Goal: Task Accomplishment & Management: Manage account settings

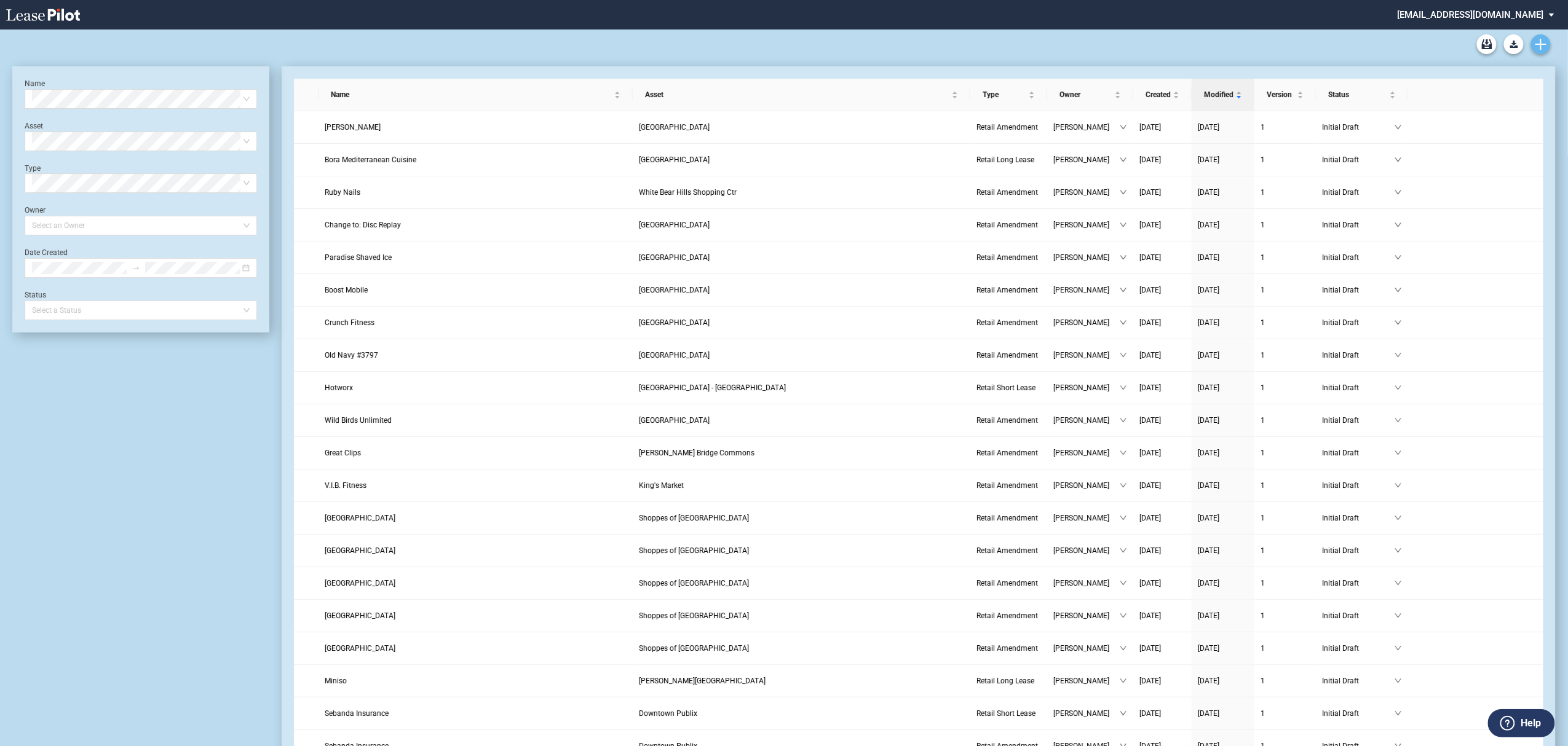
click at [1543, 42] on icon "Create new document" at bounding box center [1541, 44] width 11 height 11
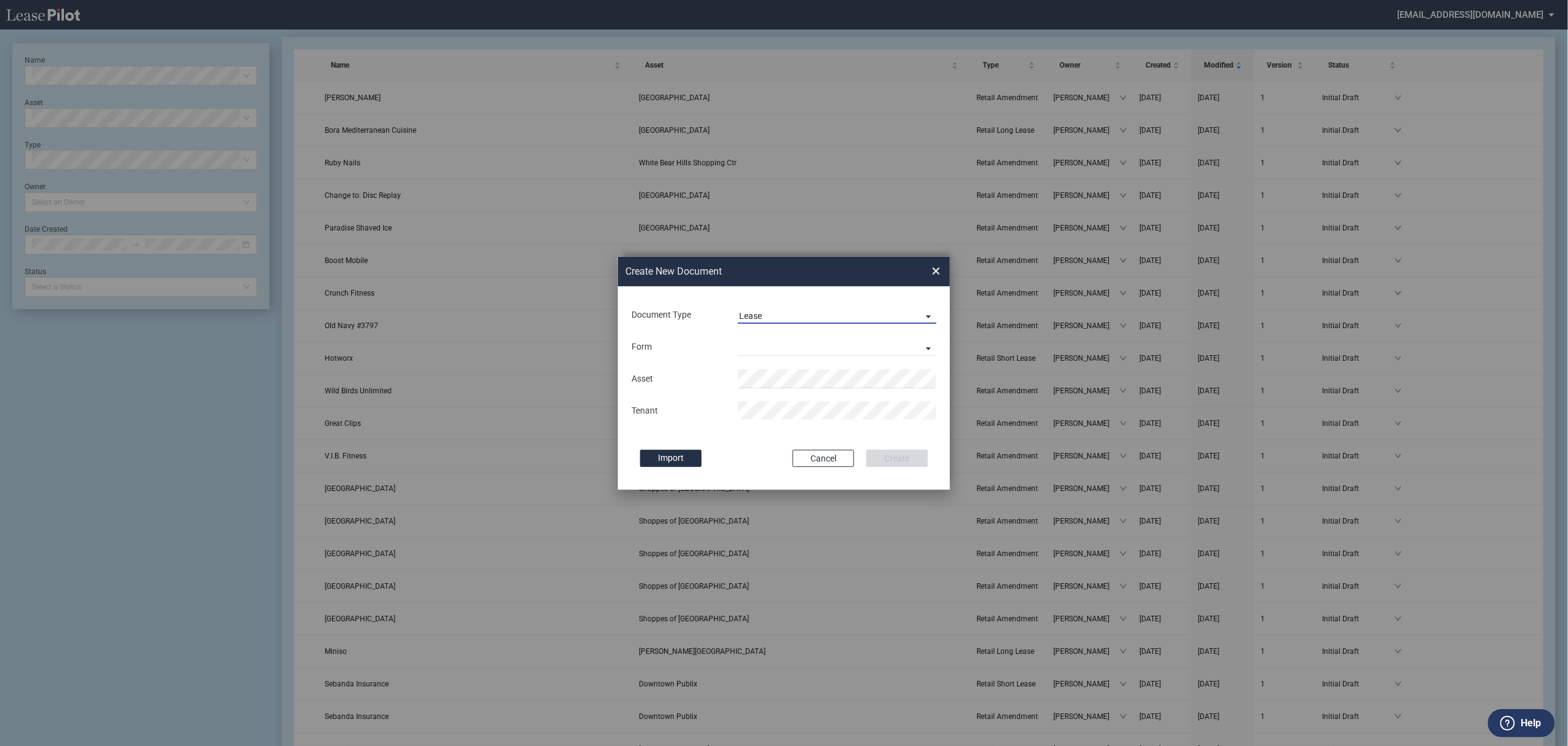
click at [781, 310] on span "Lease" at bounding box center [827, 316] width 176 height 12
drag, startPoint x: 786, startPoint y: 336, endPoint x: 786, endPoint y: 350, distance: 14.0
click at [786, 336] on md-option "Amendment" at bounding box center [838, 346] width 218 height 29
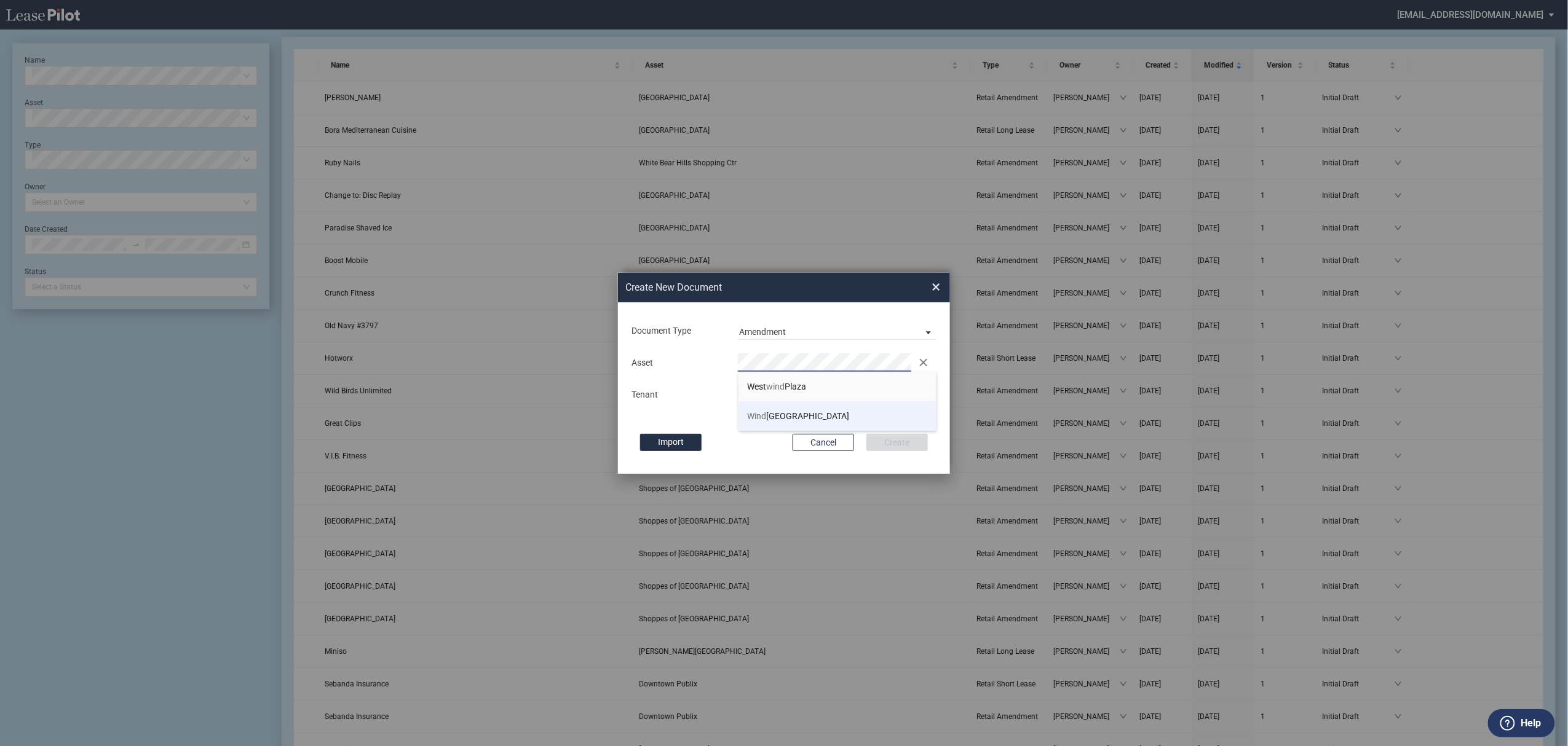
click at [805, 422] on li "Wind vale Center" at bounding box center [838, 416] width 199 height 29
click at [866, 434] on button "Create" at bounding box center [897, 443] width 62 height 17
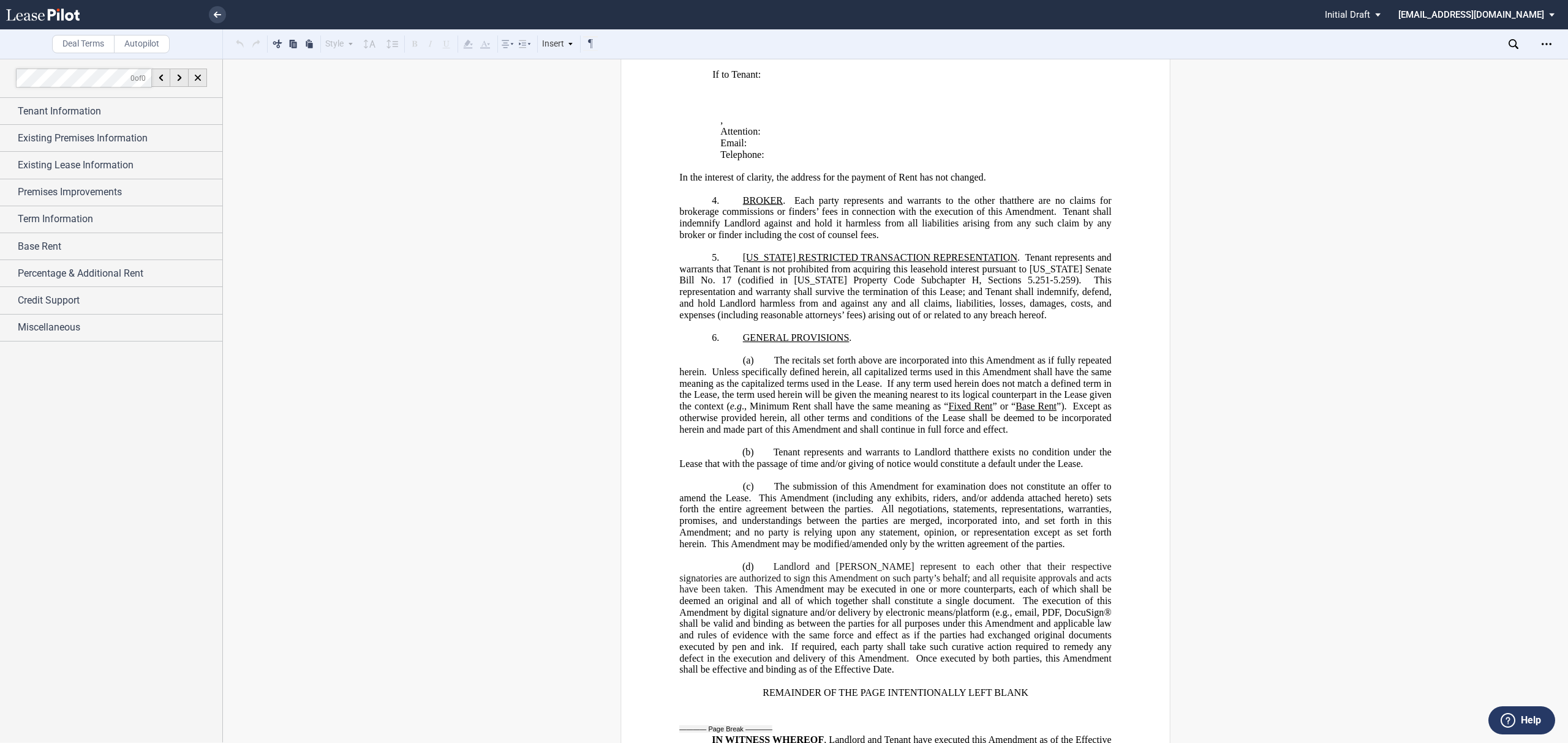
scroll to position [653, 0]
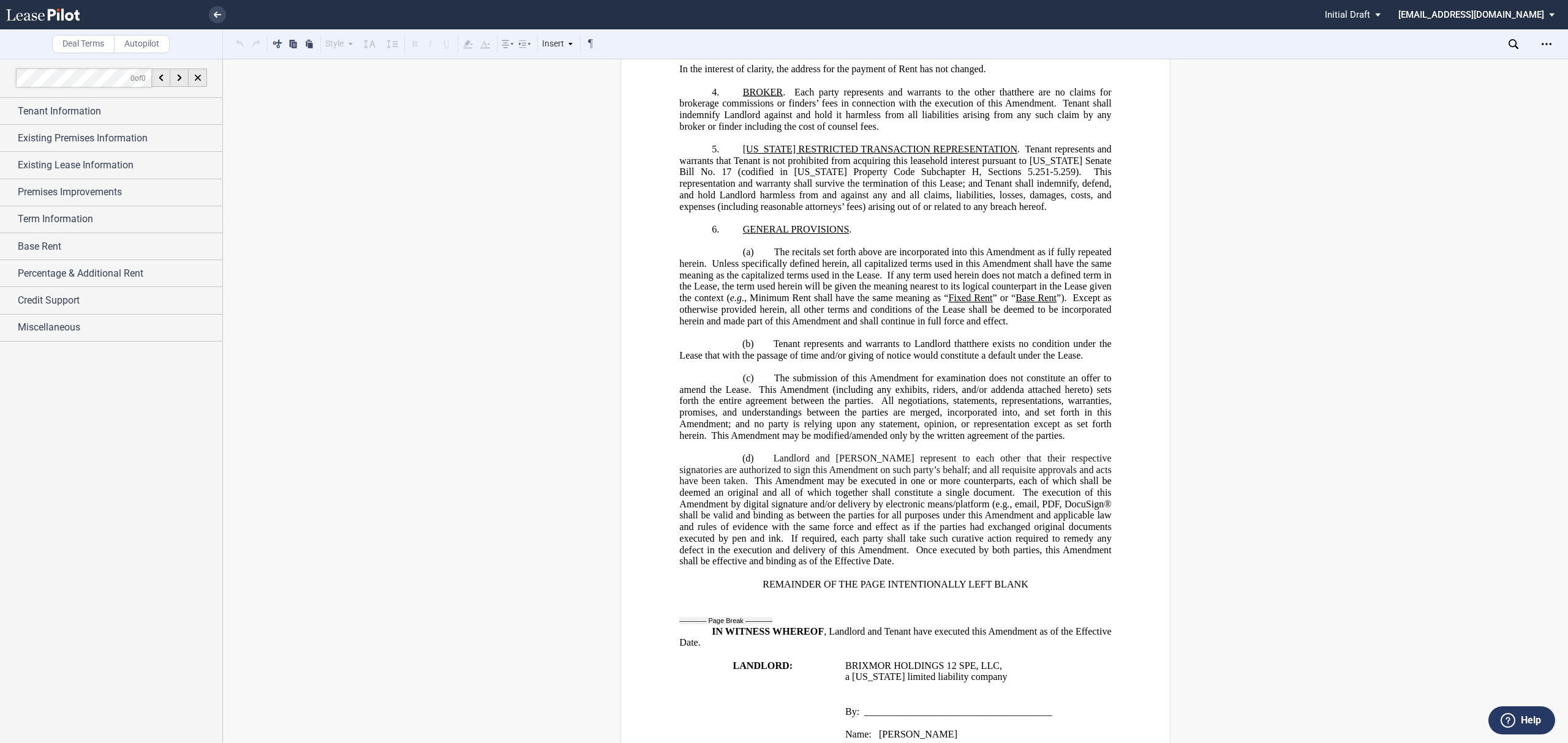
click at [1513, 37] on div "Download Share Document Print Create a New Version Import Changes Compare Expre…" at bounding box center [1538, 44] width 59 height 20
click at [1508, 43] on div "Download Share Document Print Create a New Version Import Changes Compare Expre…" at bounding box center [1459, 44] width 217 height 29
click at [1514, 47] on icon at bounding box center [1514, 44] width 10 height 10
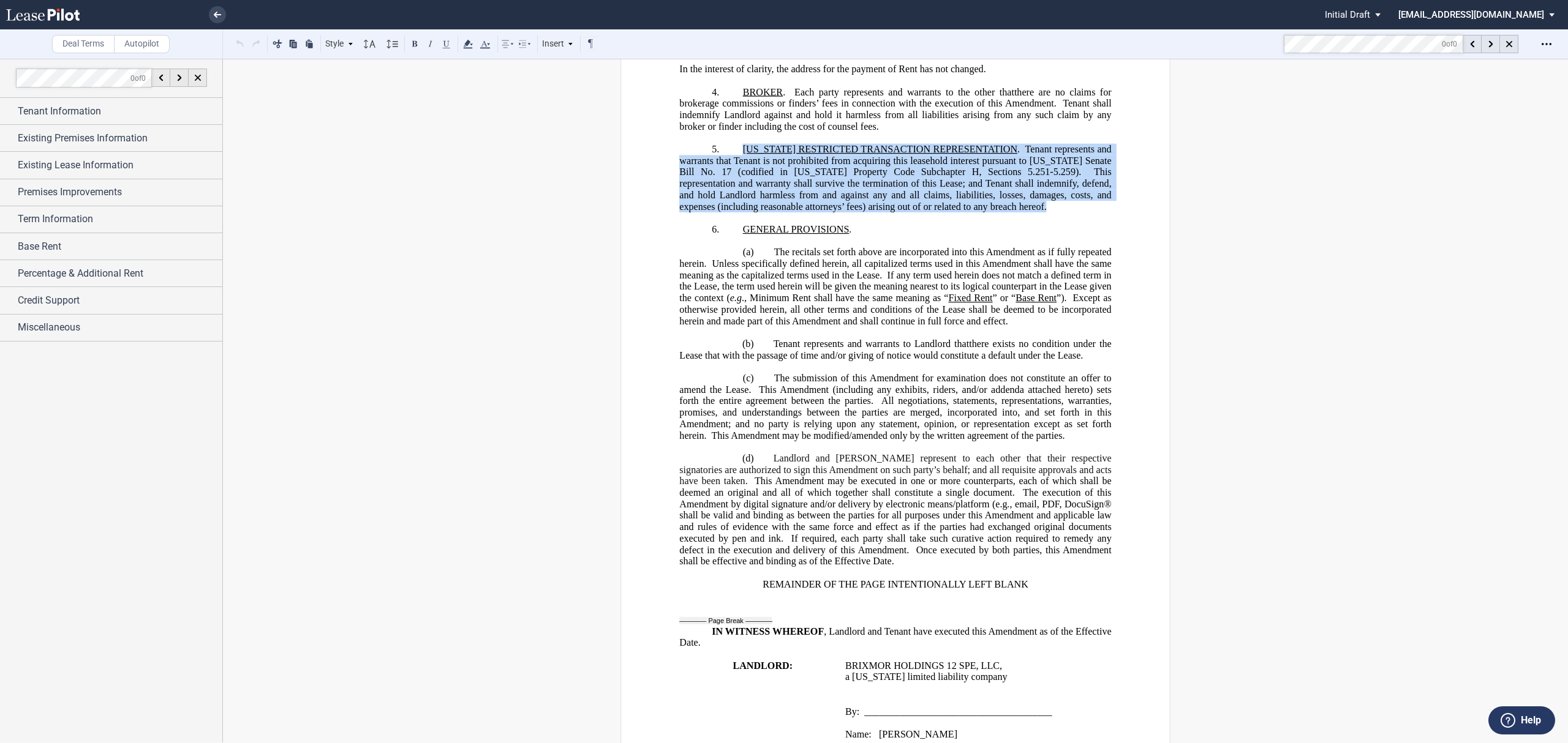
drag, startPoint x: 738, startPoint y: 99, endPoint x: 966, endPoint y: 153, distance: 234.3
click at [966, 153] on p "5. TEXAS RESTRICTED TRANSACTION REPRESENTATION . Tenant represents and warrants…" at bounding box center [895, 177] width 432 height 68
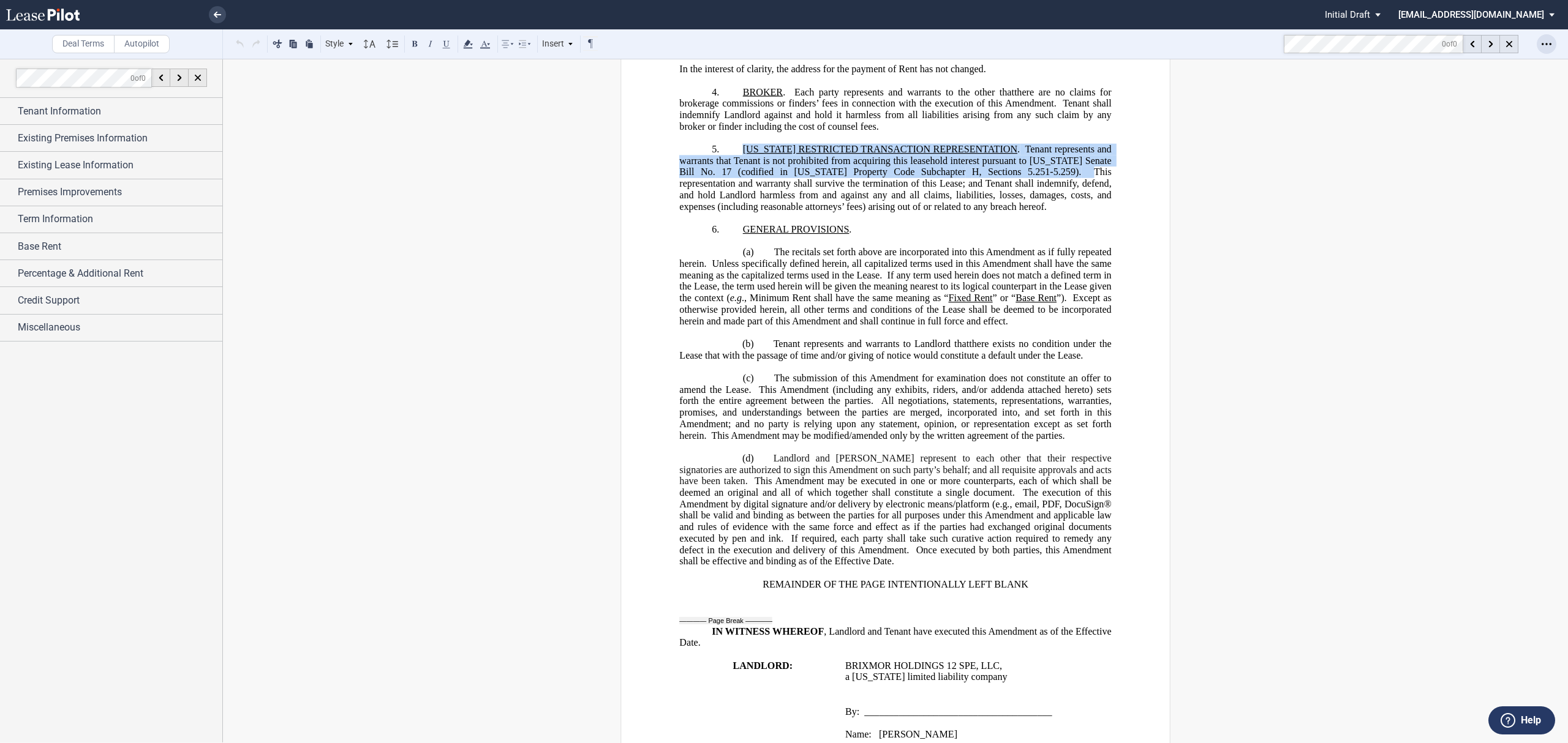
click at [1552, 44] on div "Open Lease options menu" at bounding box center [1547, 44] width 20 height 20
click at [1464, 67] on div "Download" at bounding box center [1475, 66] width 150 height 11
click at [213, 8] on link at bounding box center [217, 15] width 17 height 17
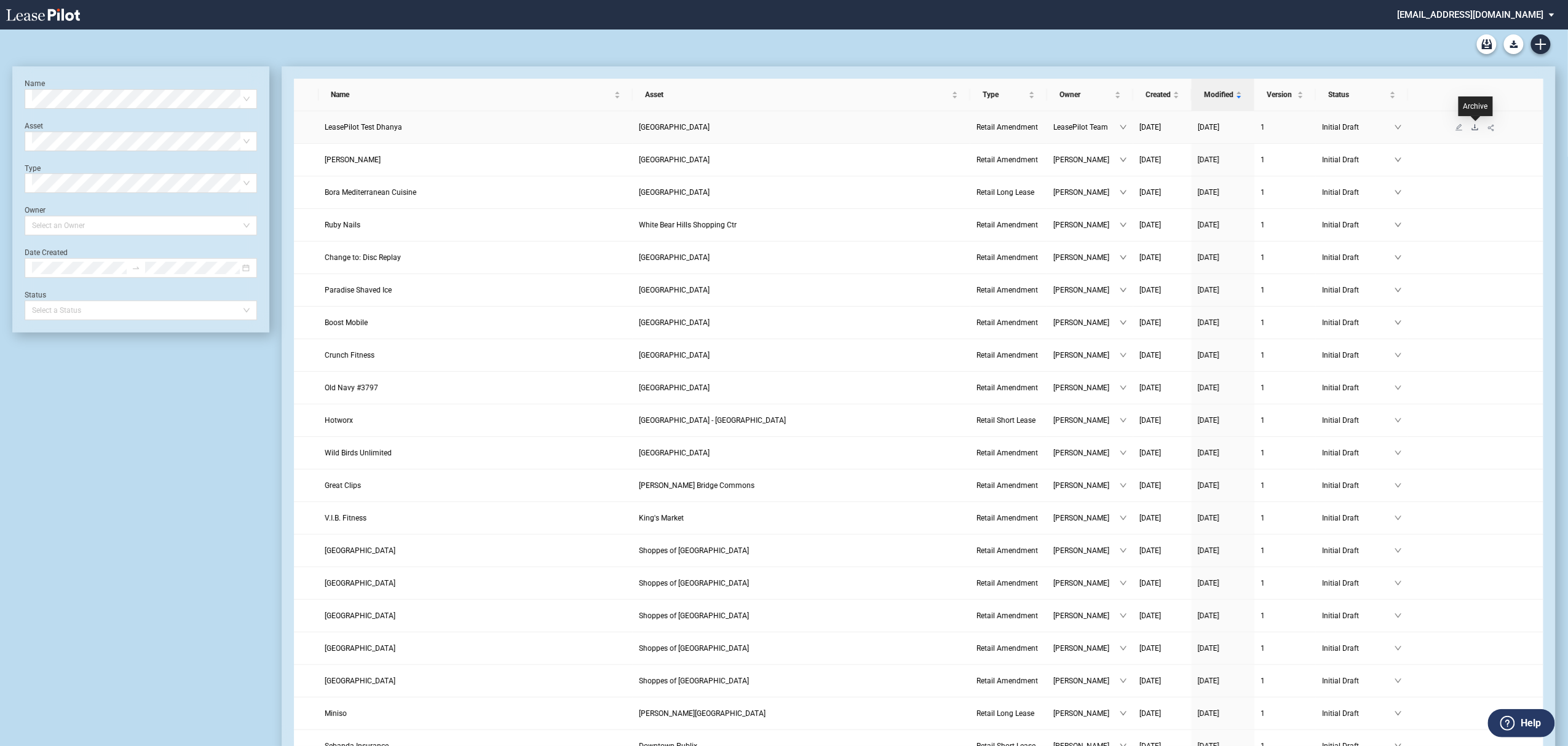
click at [1474, 129] on icon "download" at bounding box center [1476, 128] width 8 height 8
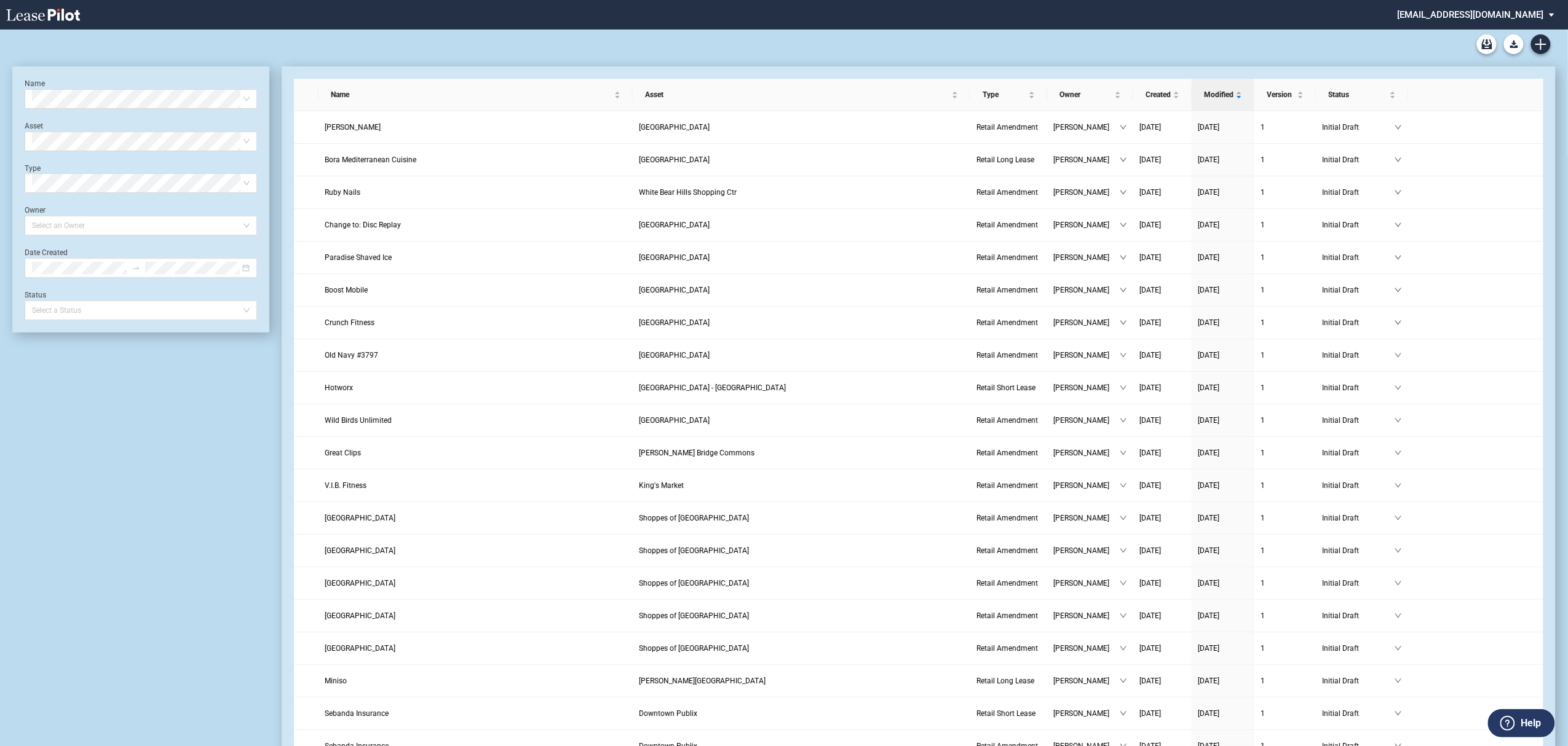
click at [1538, 33] on div "Retail Lease Short Blank Form Retail Lease Long Blank Form Retail Amendment Bla…" at bounding box center [784, 44] width 1543 height 29
drag, startPoint x: 1555, startPoint y: 42, endPoint x: 1546, endPoint y: 43, distance: 9.1
click at [1553, 43] on div "Retail Lease Short Blank Form Retail Lease Long Blank Form Retail Amendment Bla…" at bounding box center [784, 44] width 1543 height 29
click at [1546, 44] on icon "Create new document" at bounding box center [1541, 44] width 11 height 11
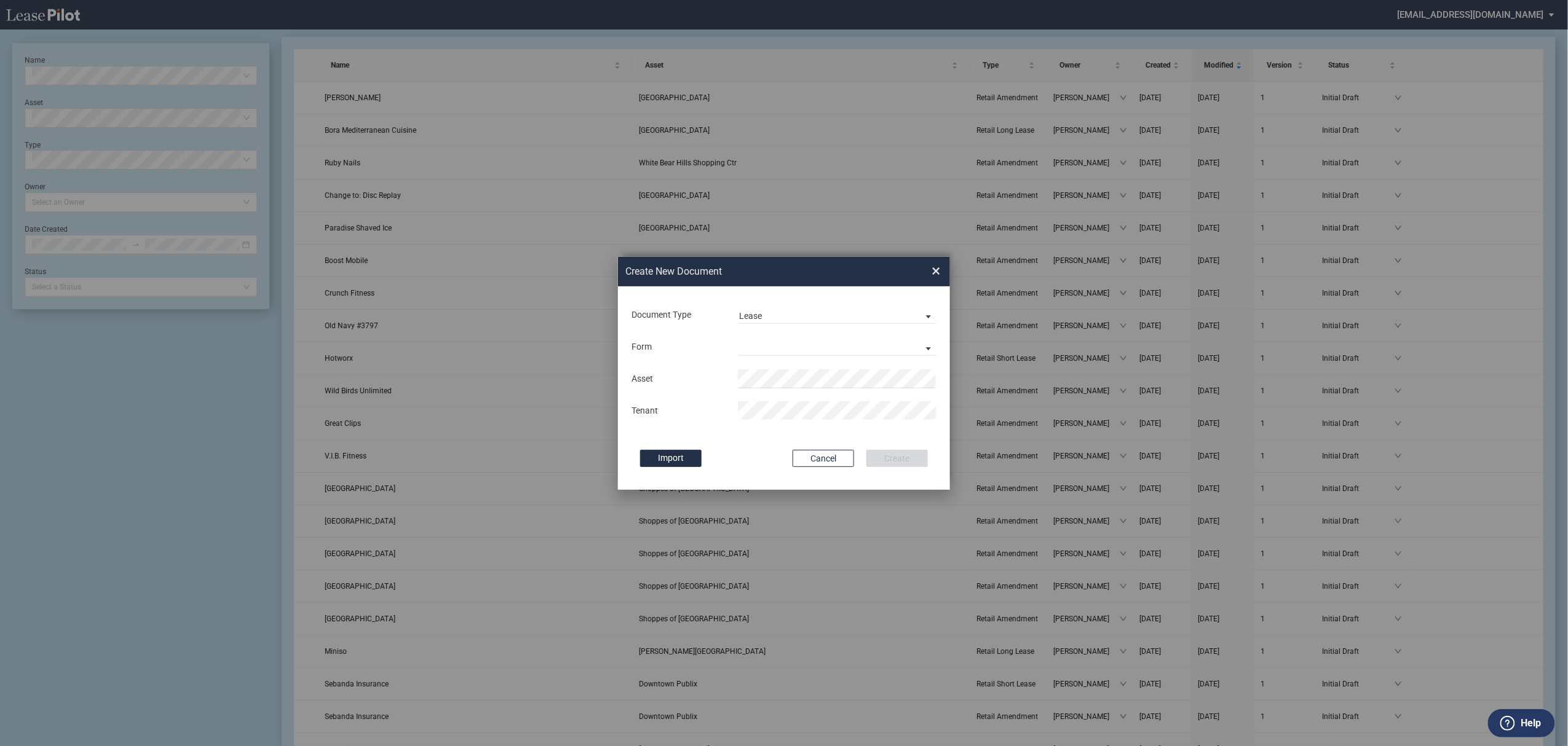
drag, startPoint x: 760, startPoint y: 362, endPoint x: 762, endPoint y: 356, distance: 6.3
click at [761, 360] on div "Form Retail Long Lease Retail Short Lease" at bounding box center [784, 347] width 307 height 32
click at [762, 356] on md-select "Retail Long Lease Retail Short Lease" at bounding box center [837, 346] width 199 height 18
click at [762, 355] on md-option "Retail Long Lease" at bounding box center [838, 348] width 218 height 29
click at [515, 391] on div "Create New Document Create New Conformed Deal × Document Type Lease Lease Amend…" at bounding box center [784, 373] width 1568 height 747
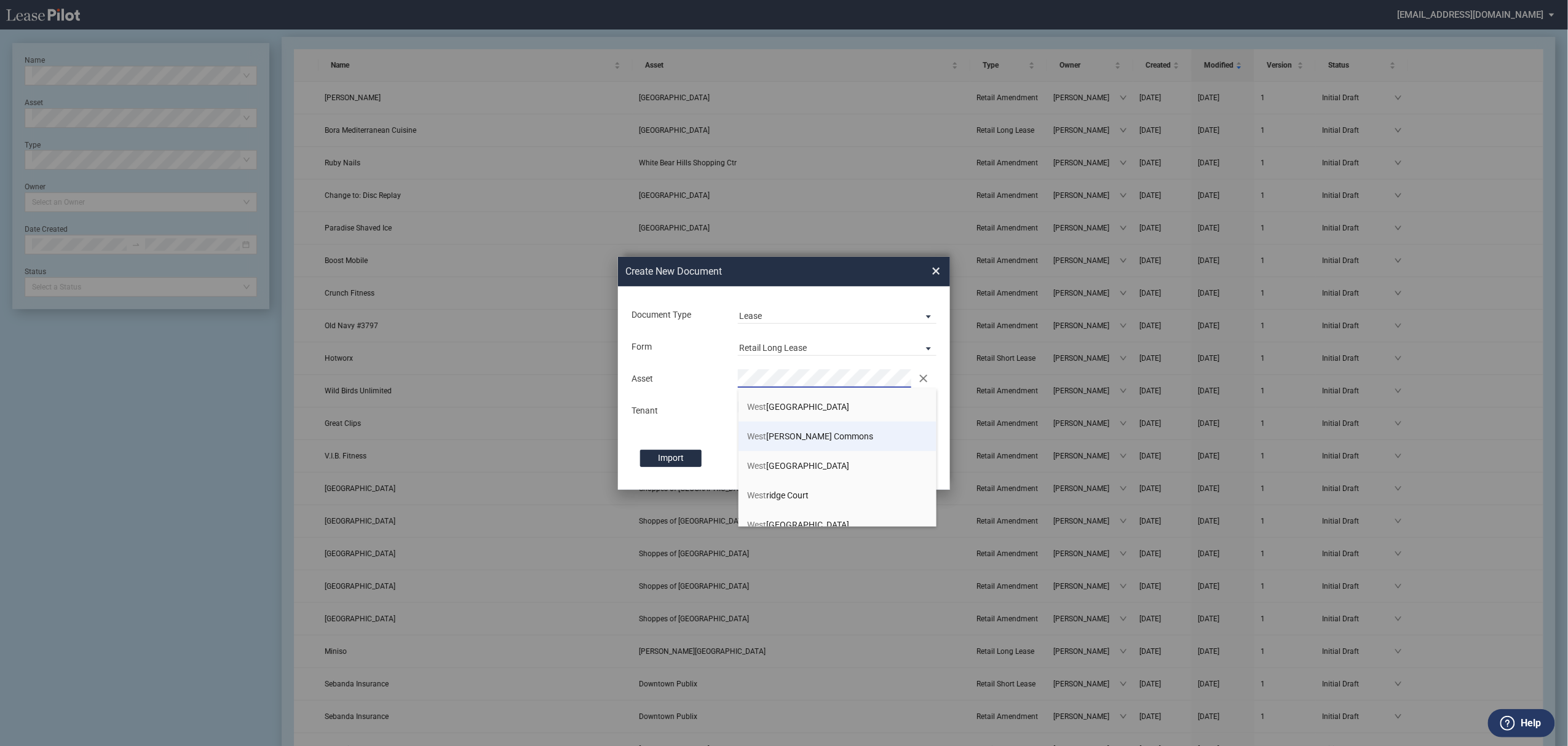
scroll to position [451, 0]
click at [841, 431] on li "West heimer Commons" at bounding box center [838, 424] width 199 height 29
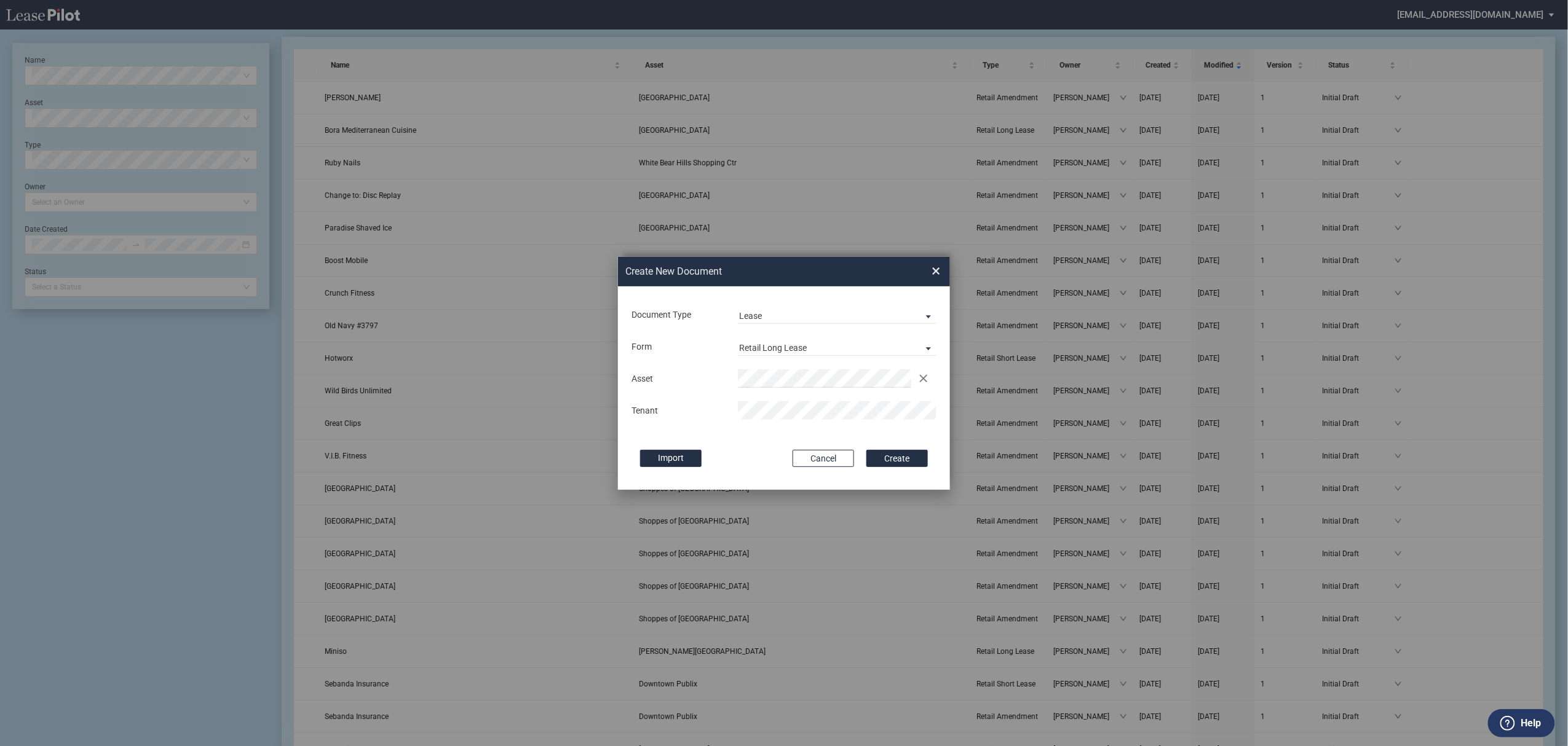
click at [866, 450] on button "Create" at bounding box center [897, 459] width 62 height 17
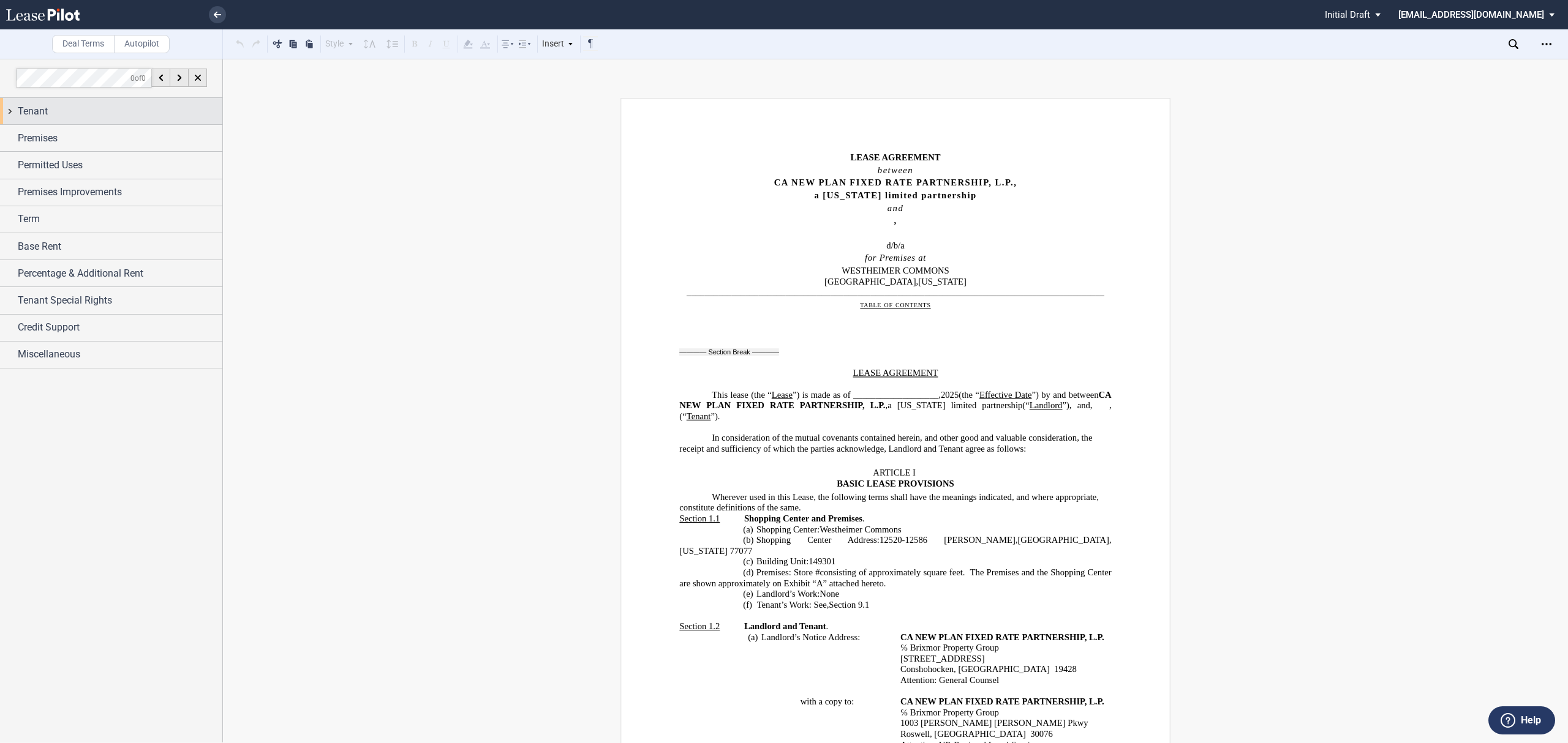
click at [41, 108] on span "Tenant" at bounding box center [32, 111] width 30 height 15
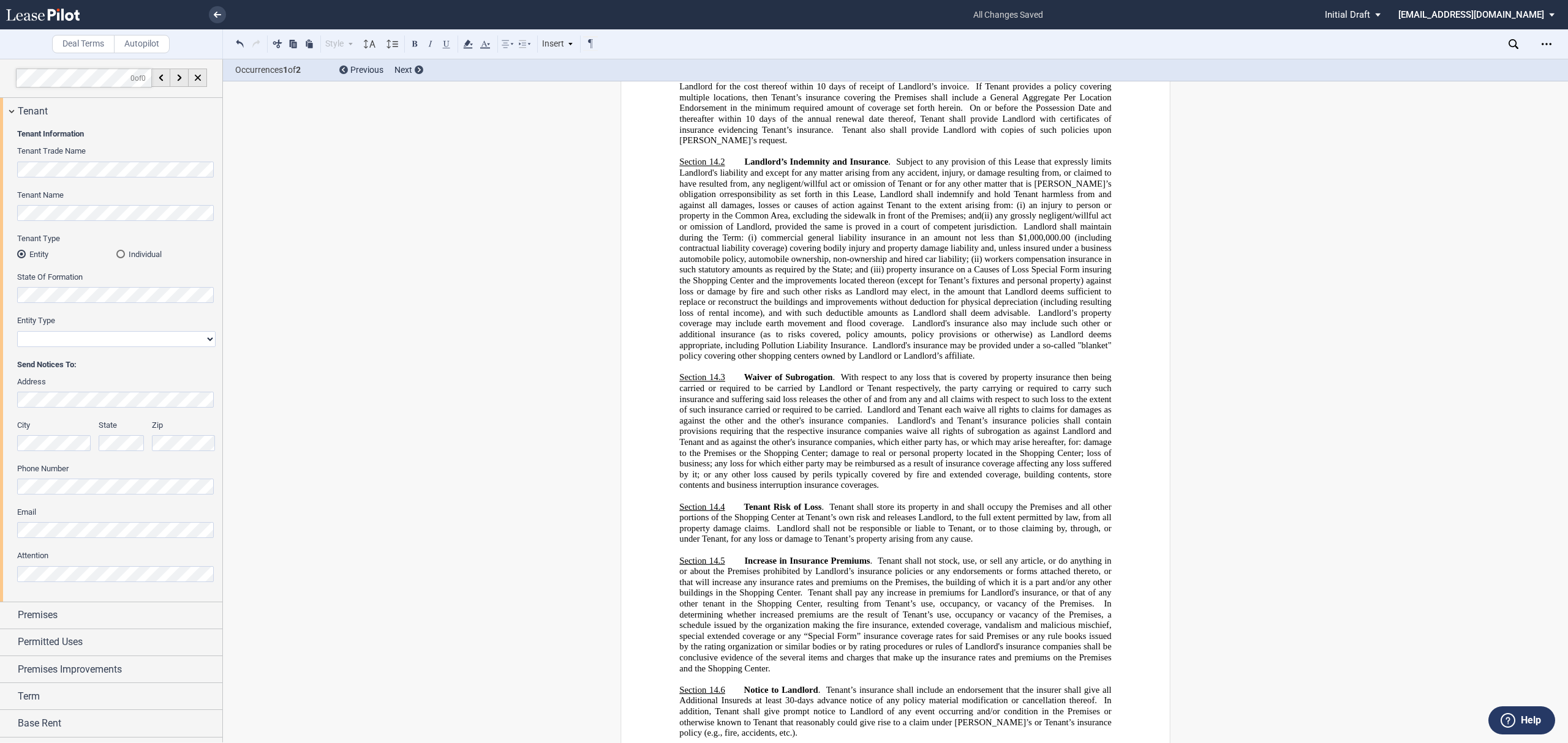
scroll to position [9144, 0]
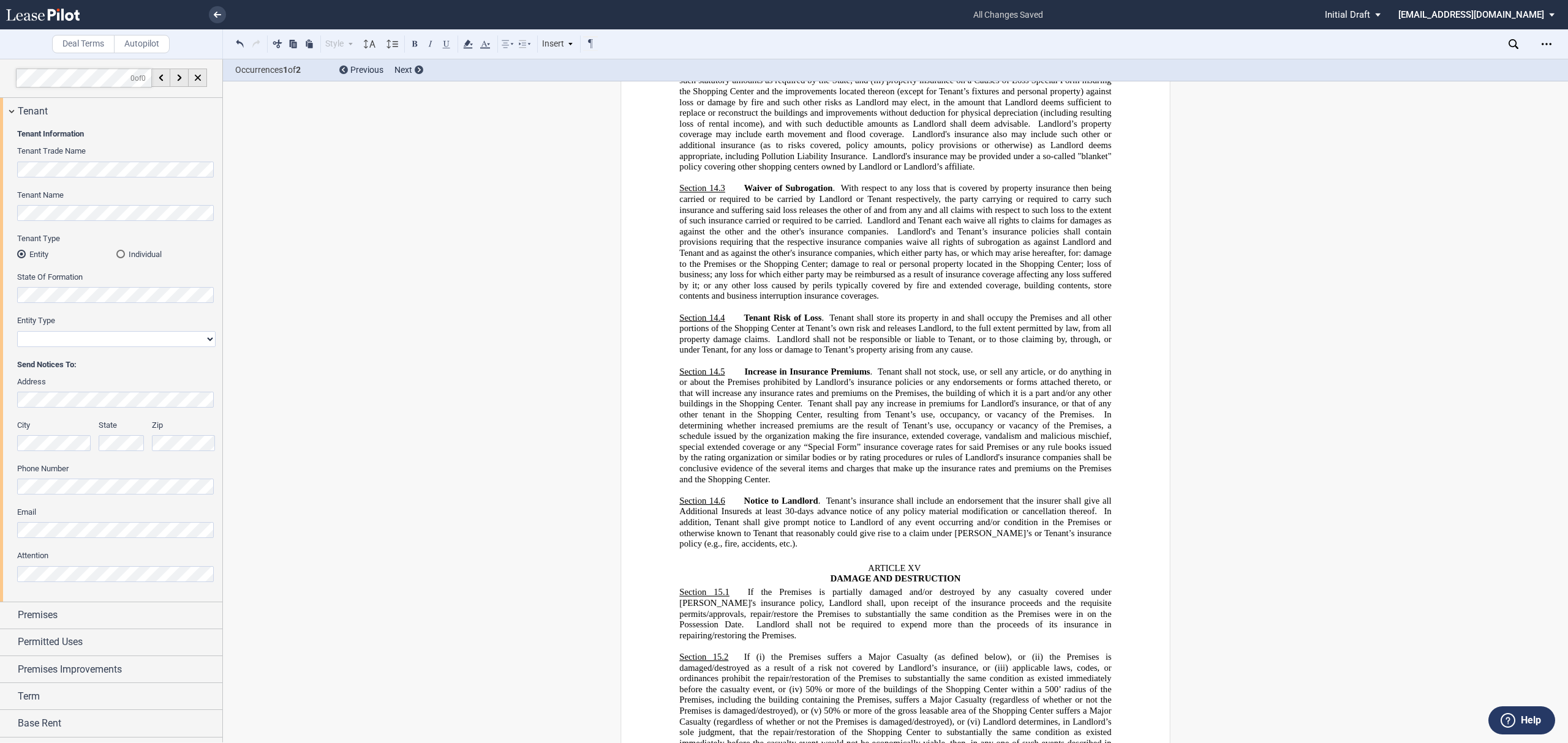
click at [1507, 41] on div "Download Share Document Print Create a New Version Import Changes Compare Expre…" at bounding box center [1459, 44] width 217 height 29
click at [1518, 43] on div "Download Share Document Print Create a New Version Import Changes Compare Expre…" at bounding box center [1538, 44] width 59 height 20
click at [1515, 42] on icon at bounding box center [1514, 44] width 10 height 10
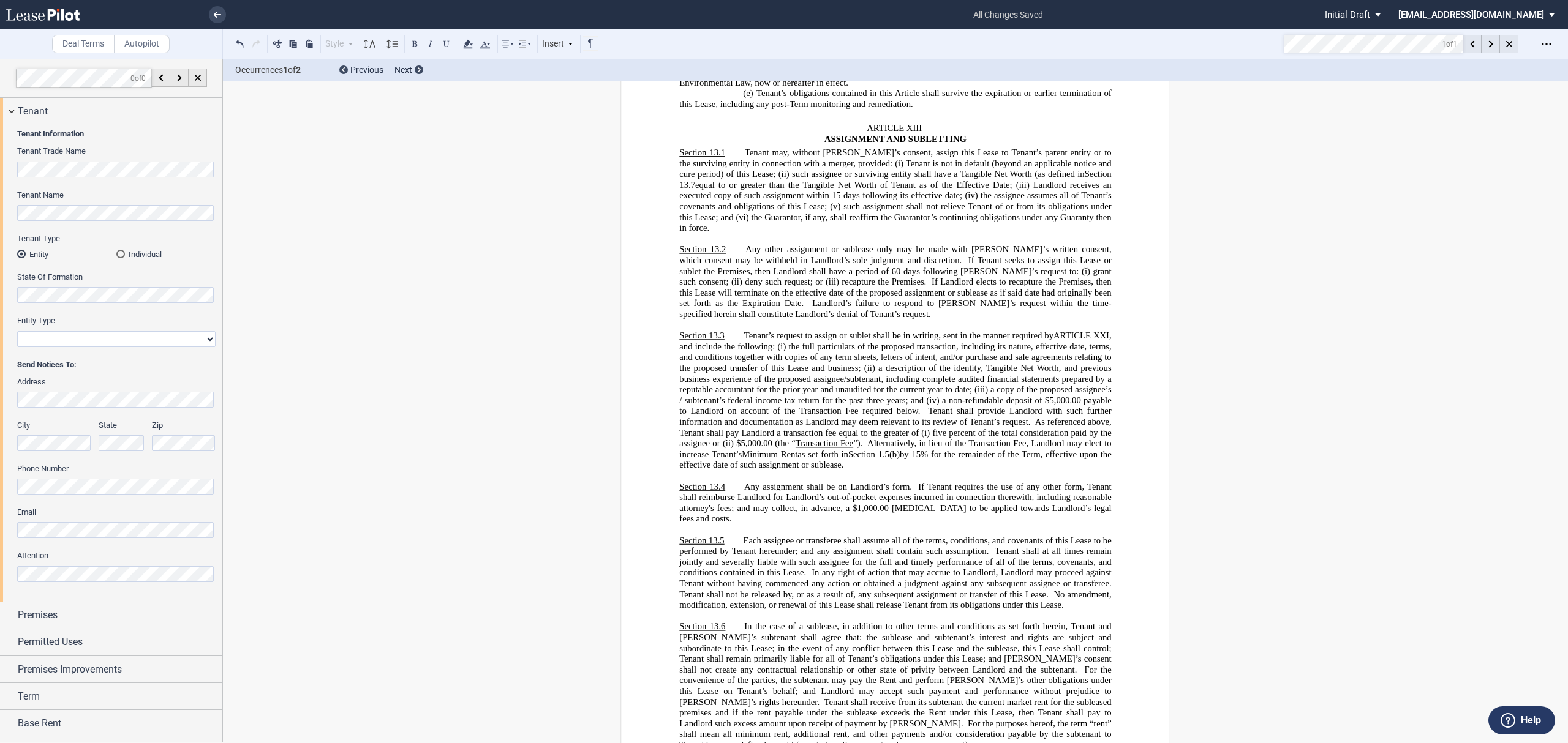
scroll to position [7666, 0]
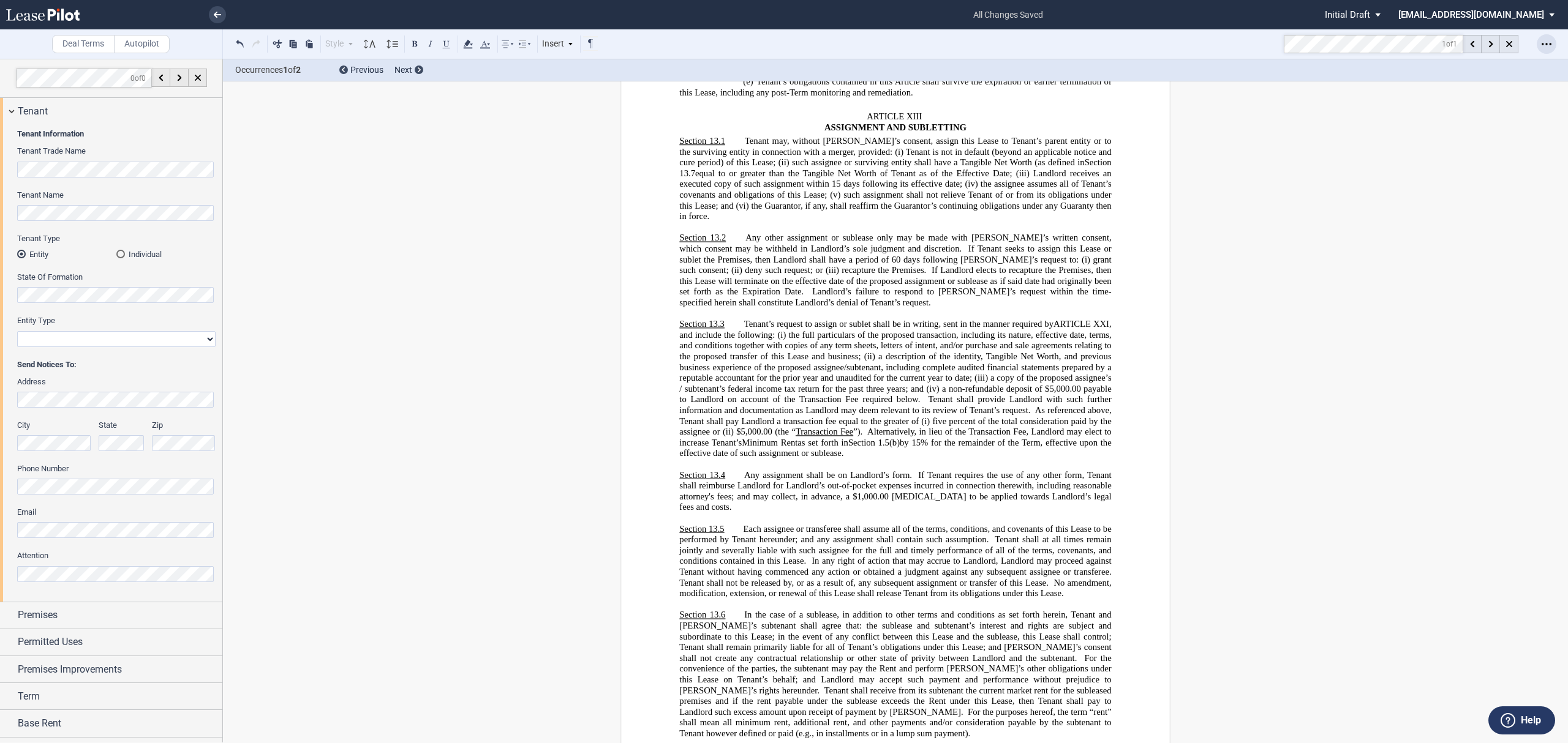
click at [1547, 48] on icon "Open Lease options menu" at bounding box center [1547, 44] width 10 height 10
click at [1454, 66] on div "Download" at bounding box center [1475, 66] width 150 height 11
click at [221, 8] on link at bounding box center [217, 15] width 17 height 17
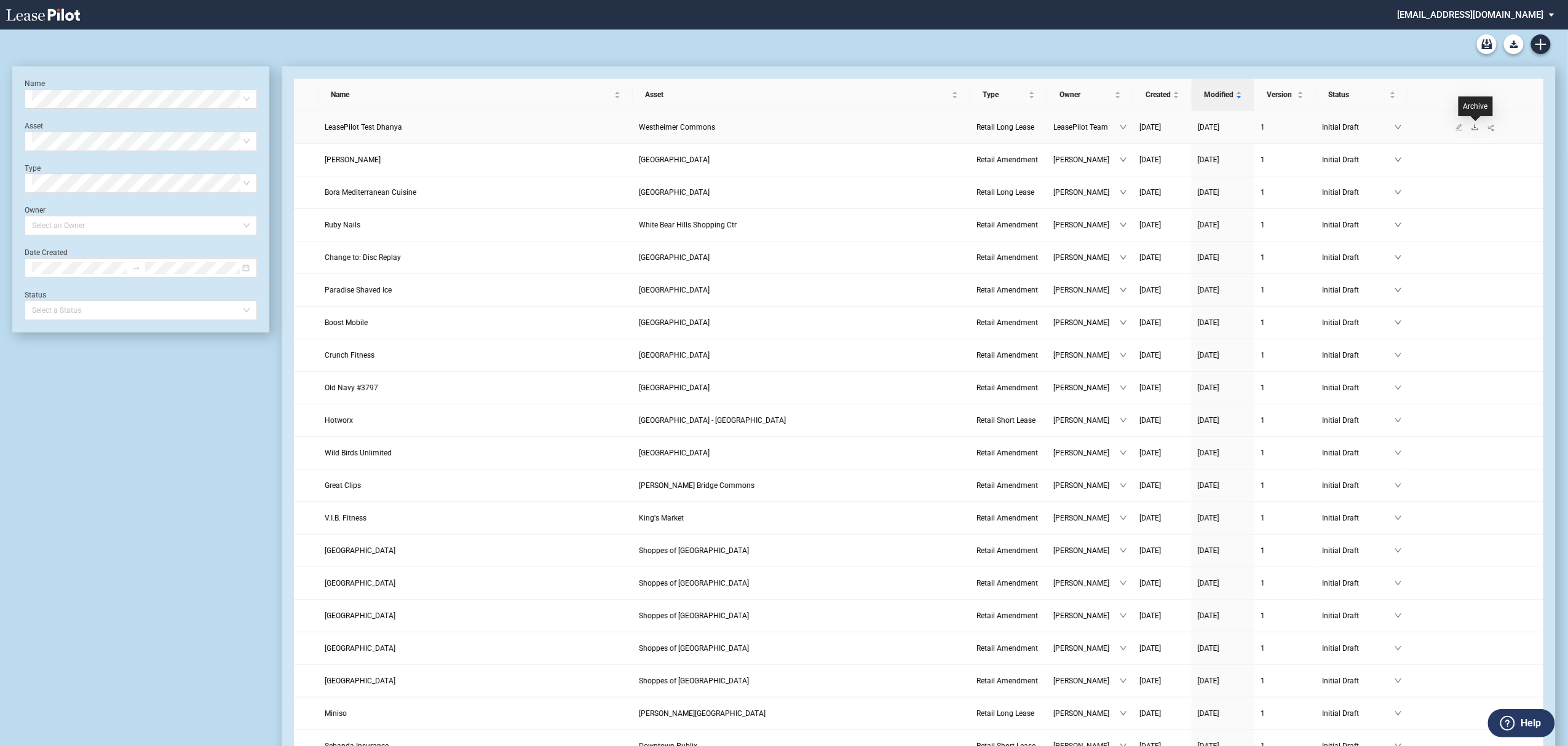
click at [1476, 128] on icon "download" at bounding box center [1476, 128] width 8 height 8
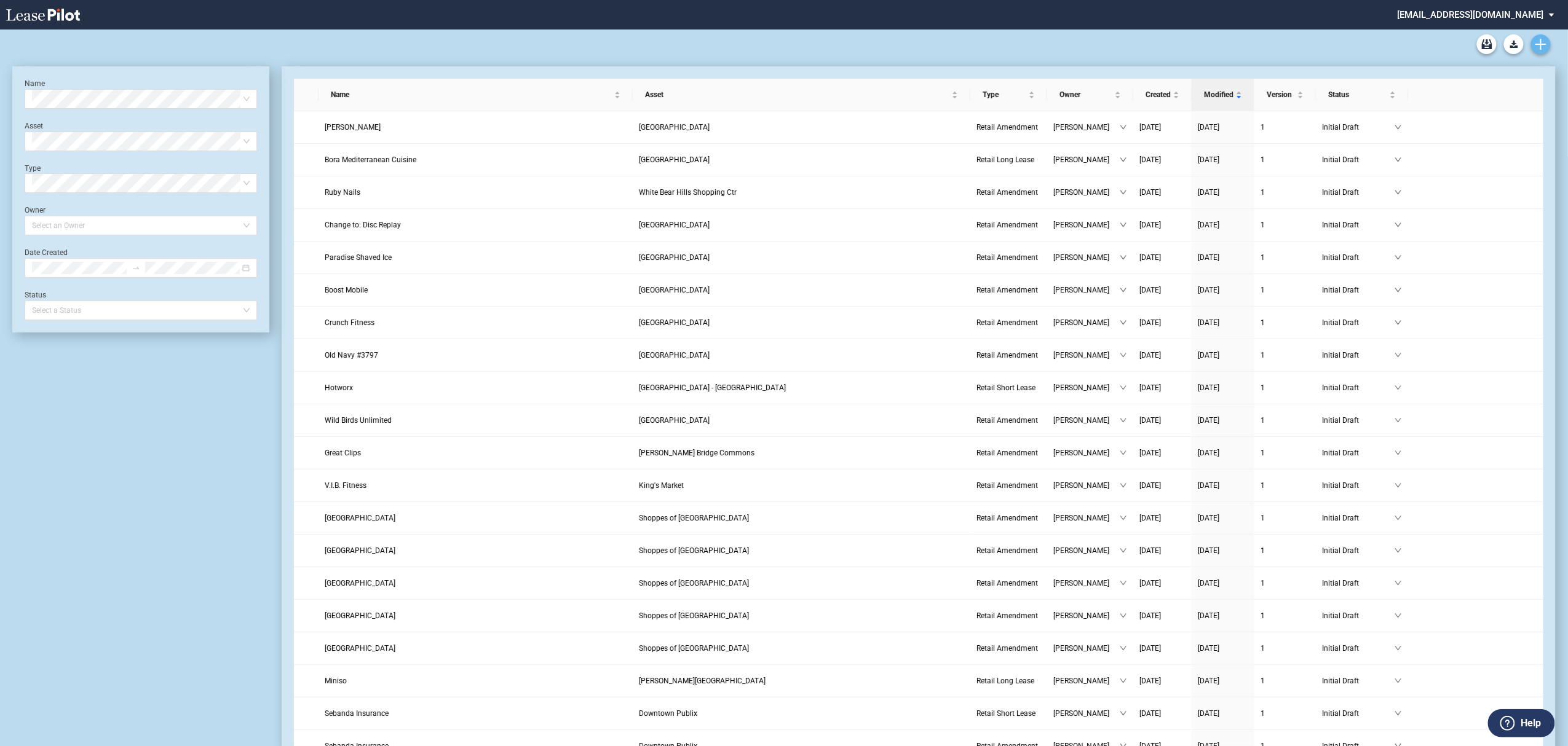
click at [1539, 49] on icon "Create new document" at bounding box center [1541, 44] width 11 height 11
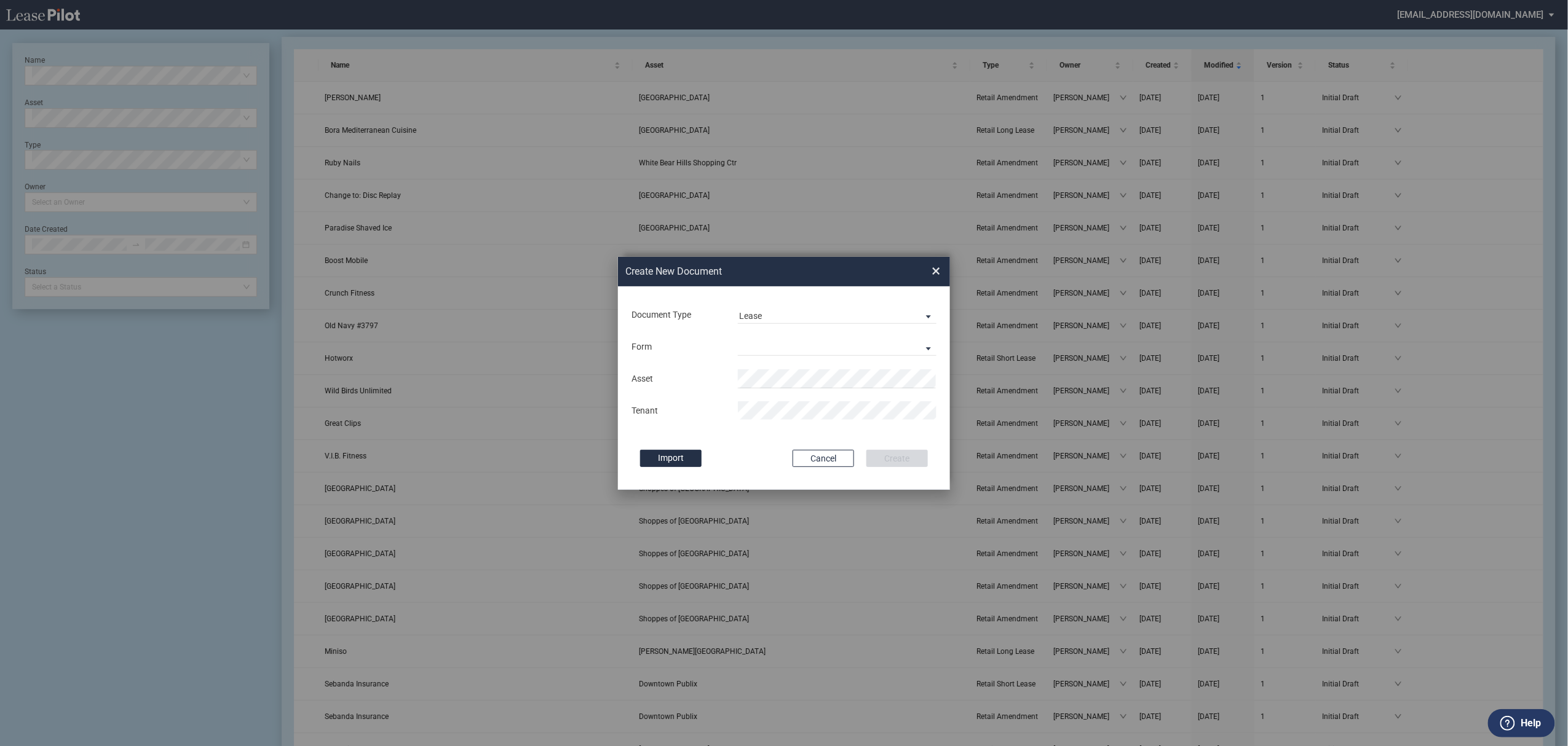
click at [853, 335] on div "Form Retail Long Lease Retail Short Lease" at bounding box center [784, 347] width 307 height 32
click at [843, 343] on md-select "Retail Long Lease Retail Short Lease" at bounding box center [837, 346] width 199 height 18
click at [810, 377] on div "Retail Short Lease" at bounding box center [779, 378] width 79 height 14
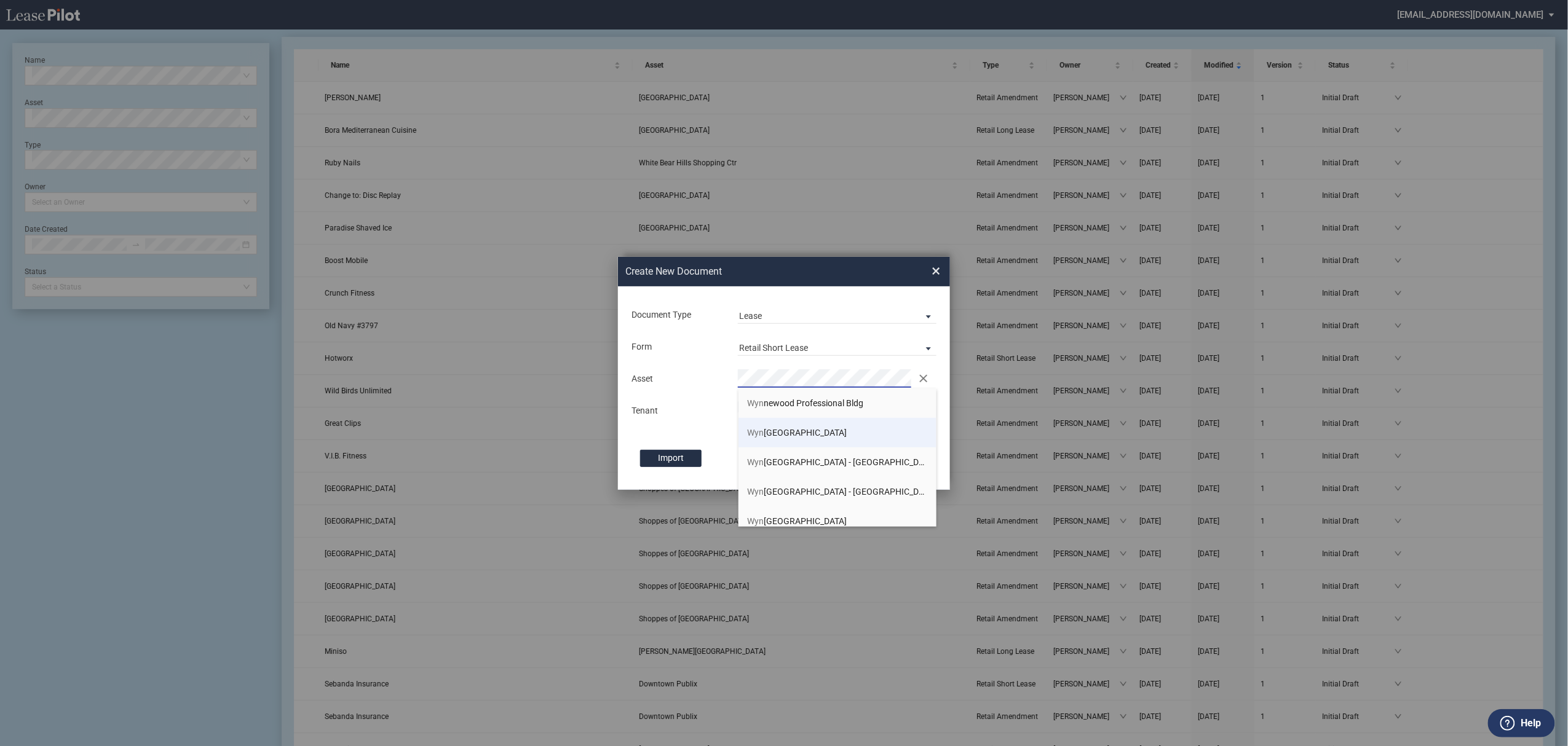
click at [801, 443] on li "Wyn newood Village" at bounding box center [838, 433] width 199 height 29
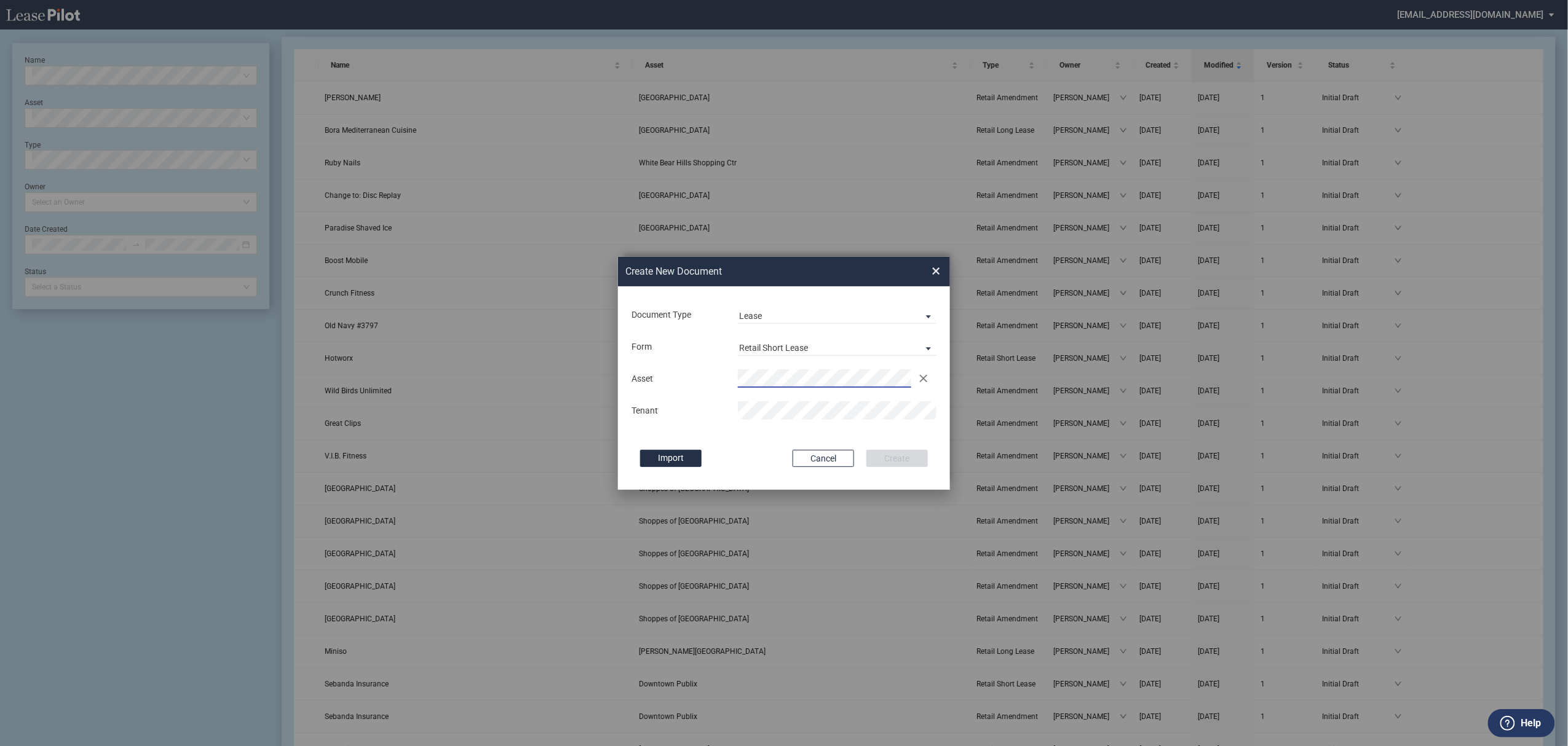
click at [786, 423] on div "Asset Clear Tenant" at bounding box center [784, 394] width 307 height 64
click at [866, 450] on button "Create" at bounding box center [897, 459] width 62 height 17
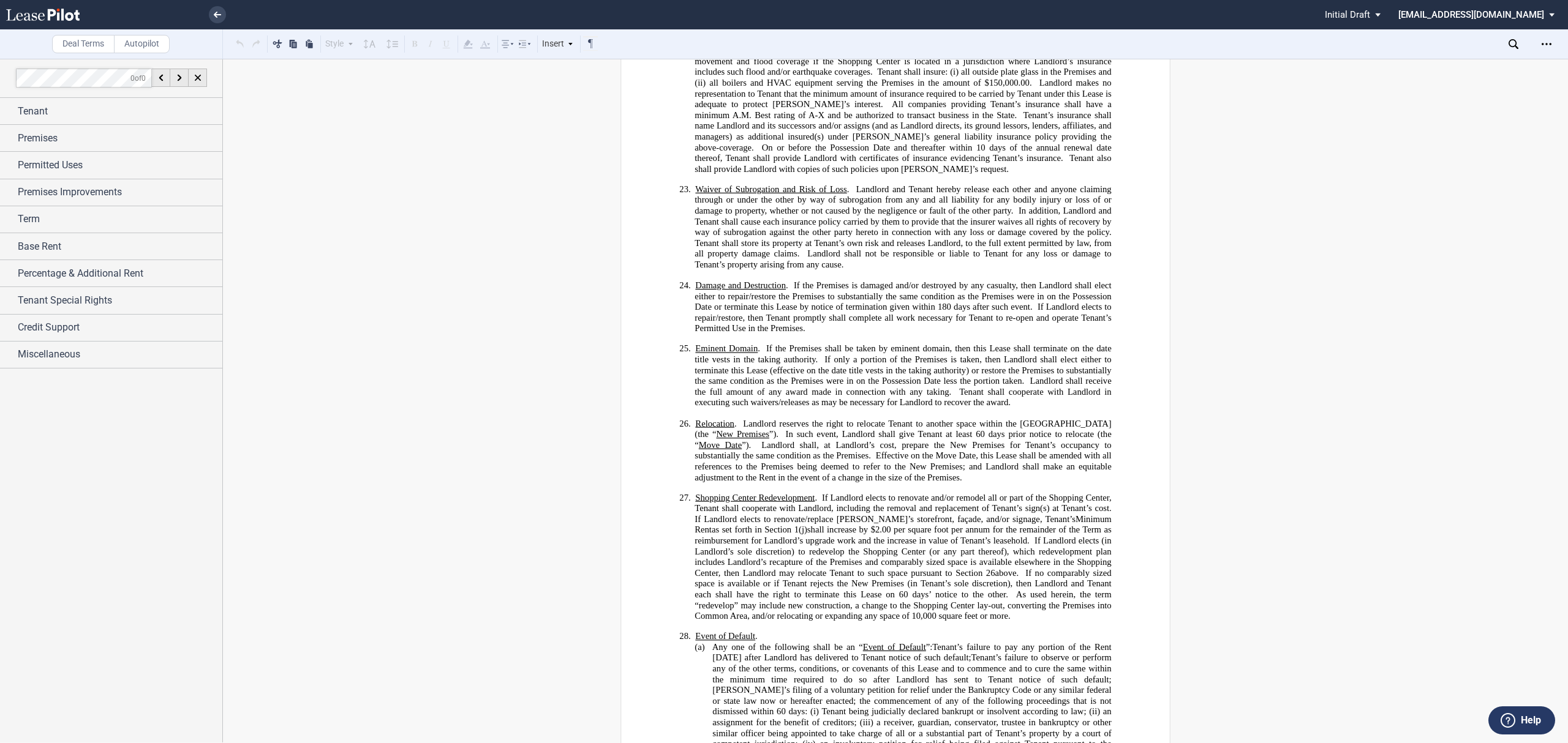
scroll to position [4735, 0]
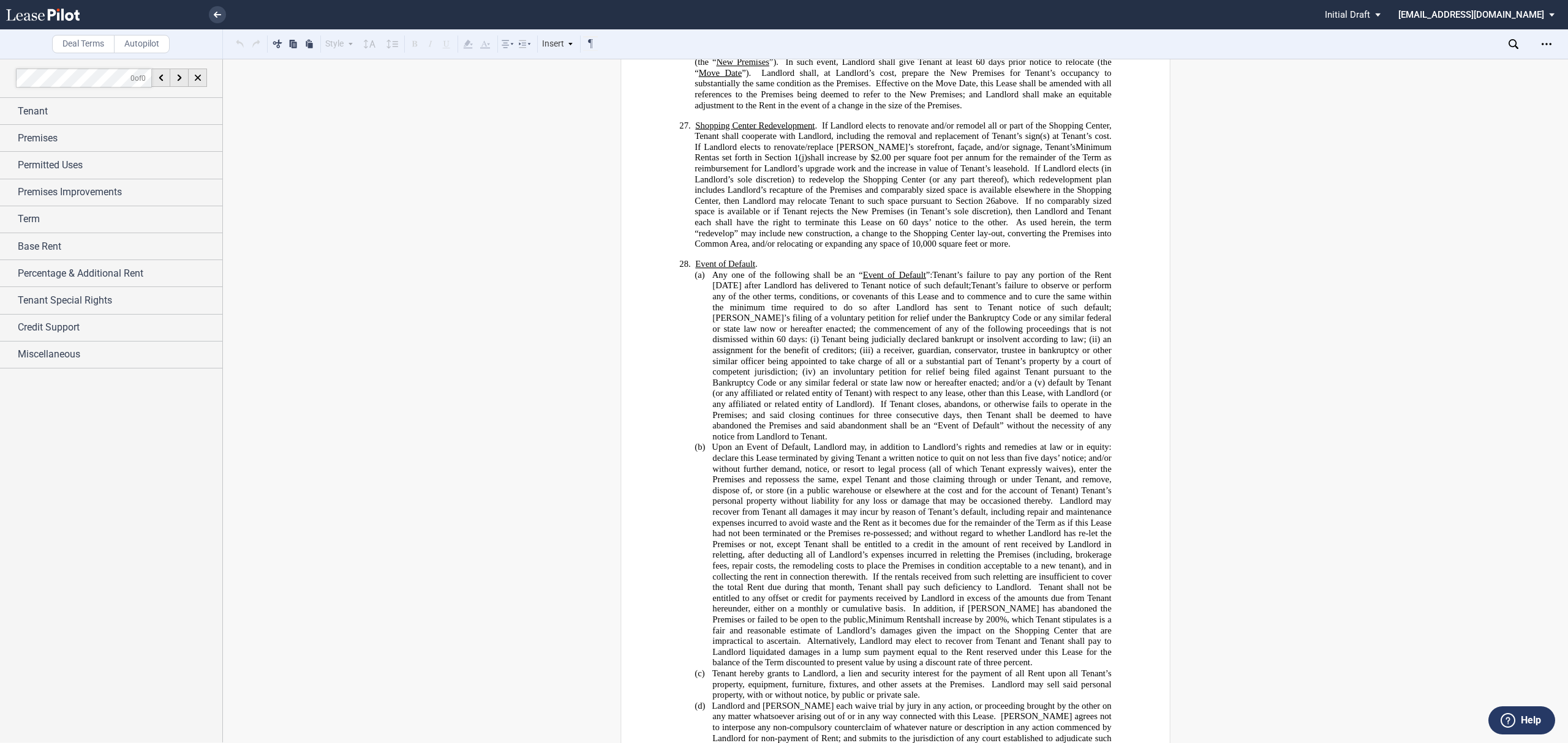
click at [1514, 44] on icon at bounding box center [1514, 44] width 10 height 10
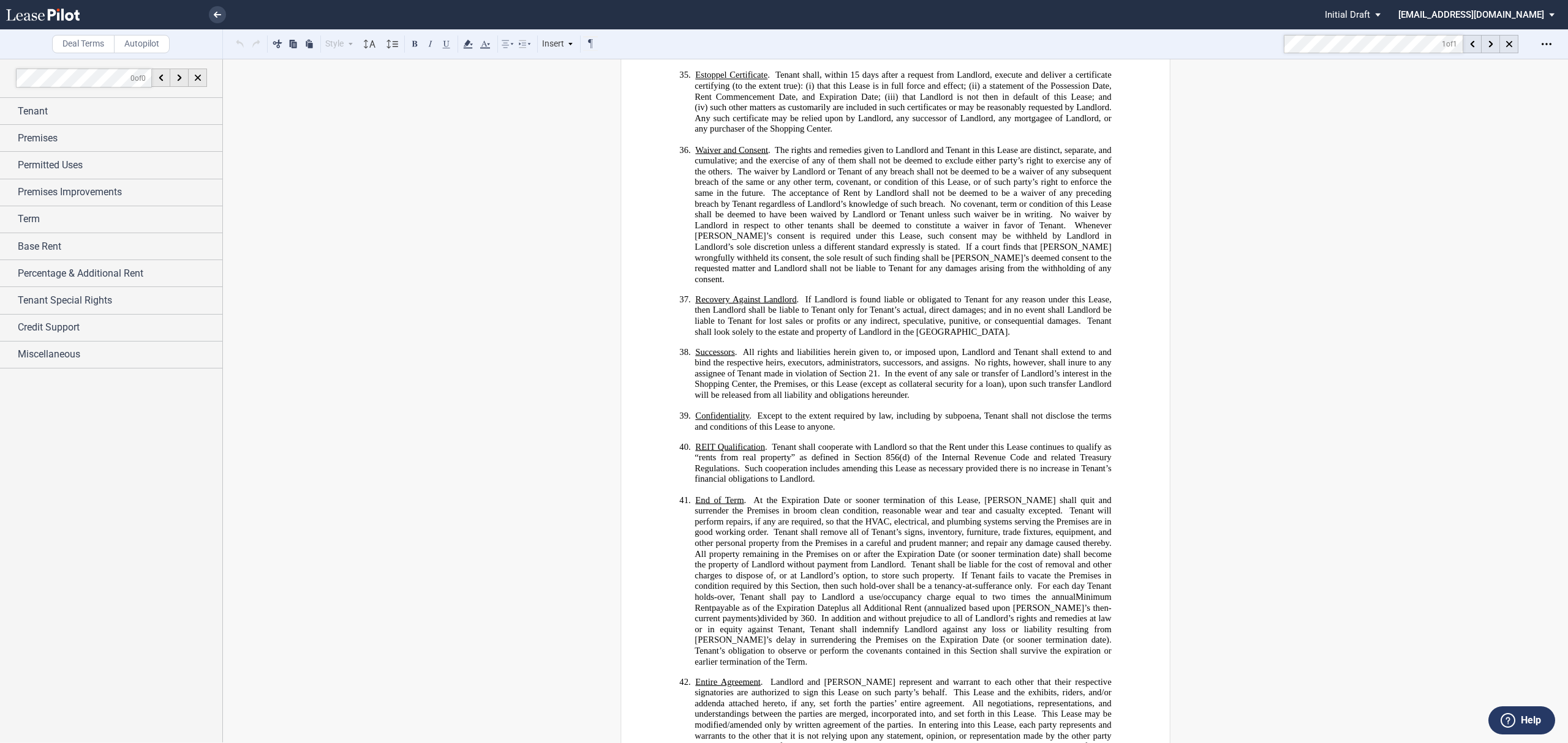
scroll to position [6925, 0]
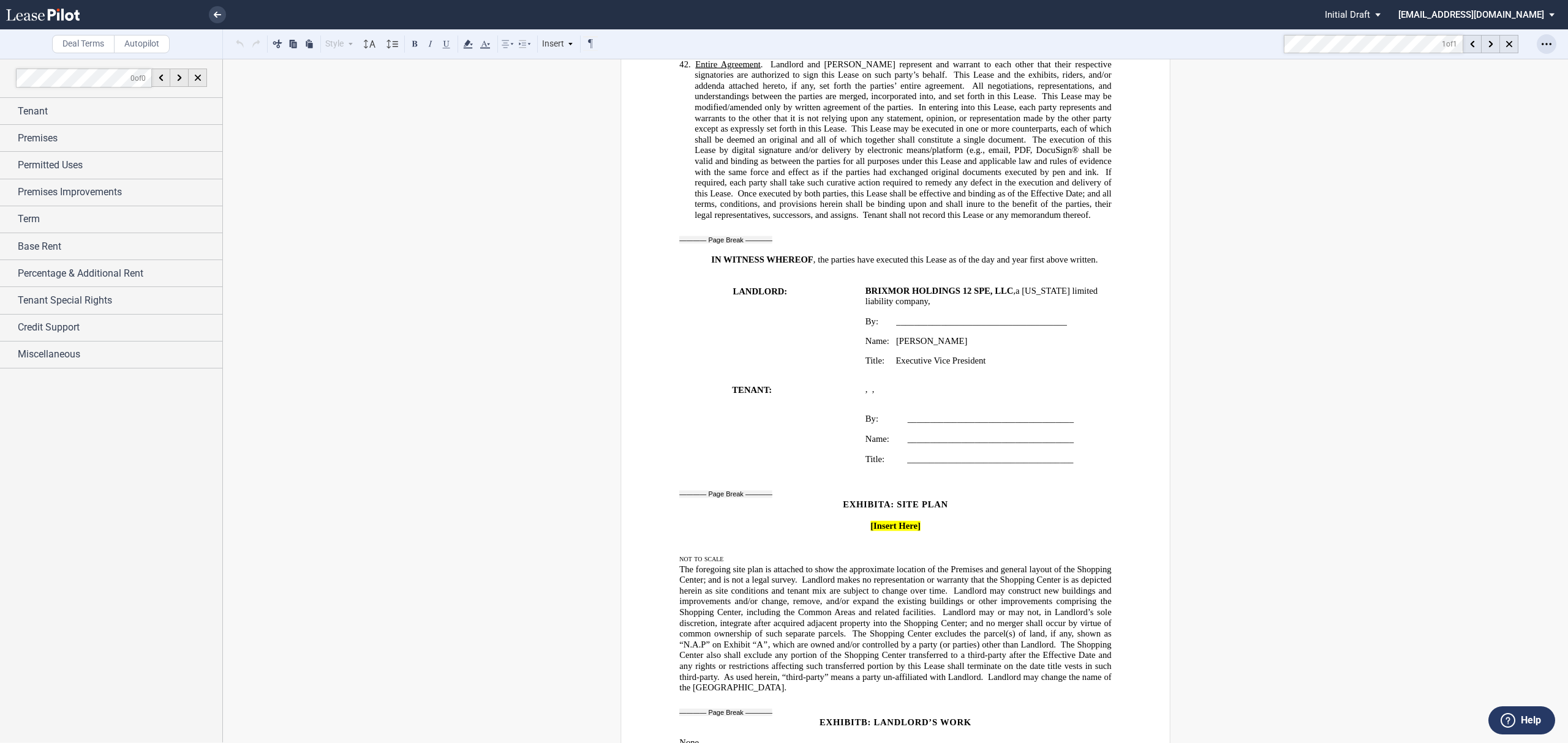
click at [1544, 45] on icon "Open Lease options menu" at bounding box center [1547, 44] width 10 height 10
click at [1523, 58] on div "Download" at bounding box center [1471, 66] width 172 height 17
click at [216, 17] on icon at bounding box center [218, 15] width 8 height 6
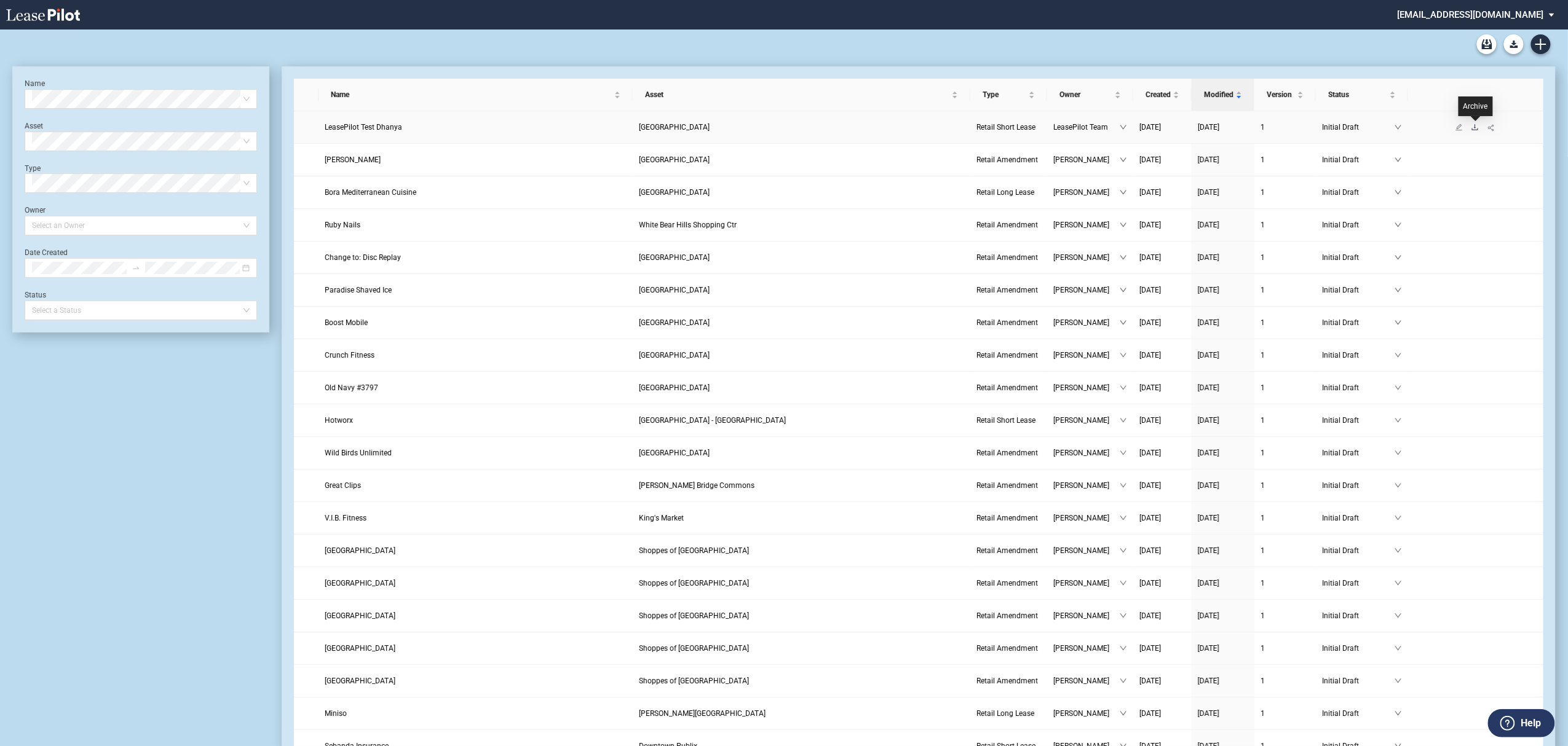
click at [1473, 127] on icon "download" at bounding box center [1476, 128] width 8 height 8
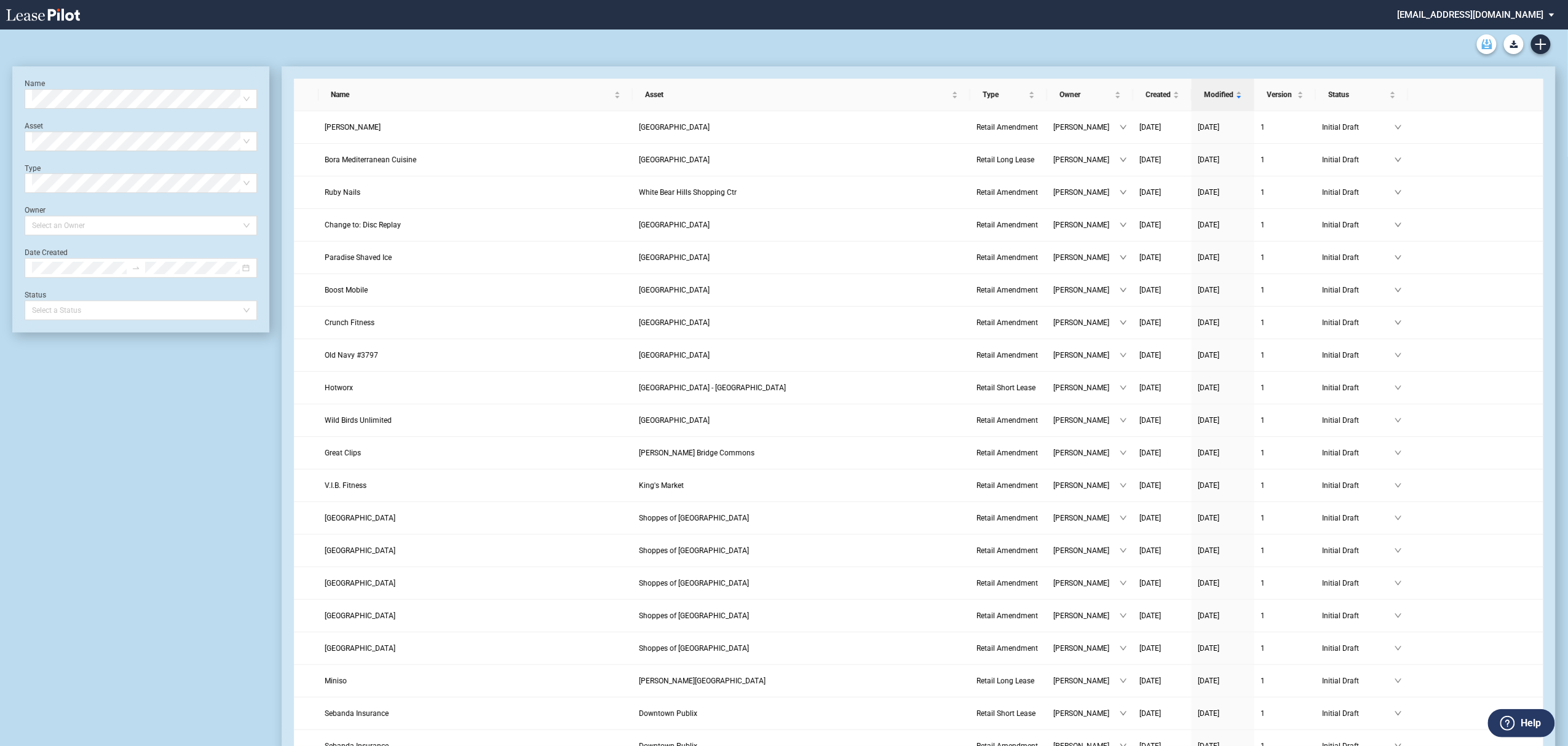
click at [1489, 42] on use "Archive" at bounding box center [1488, 44] width 11 height 10
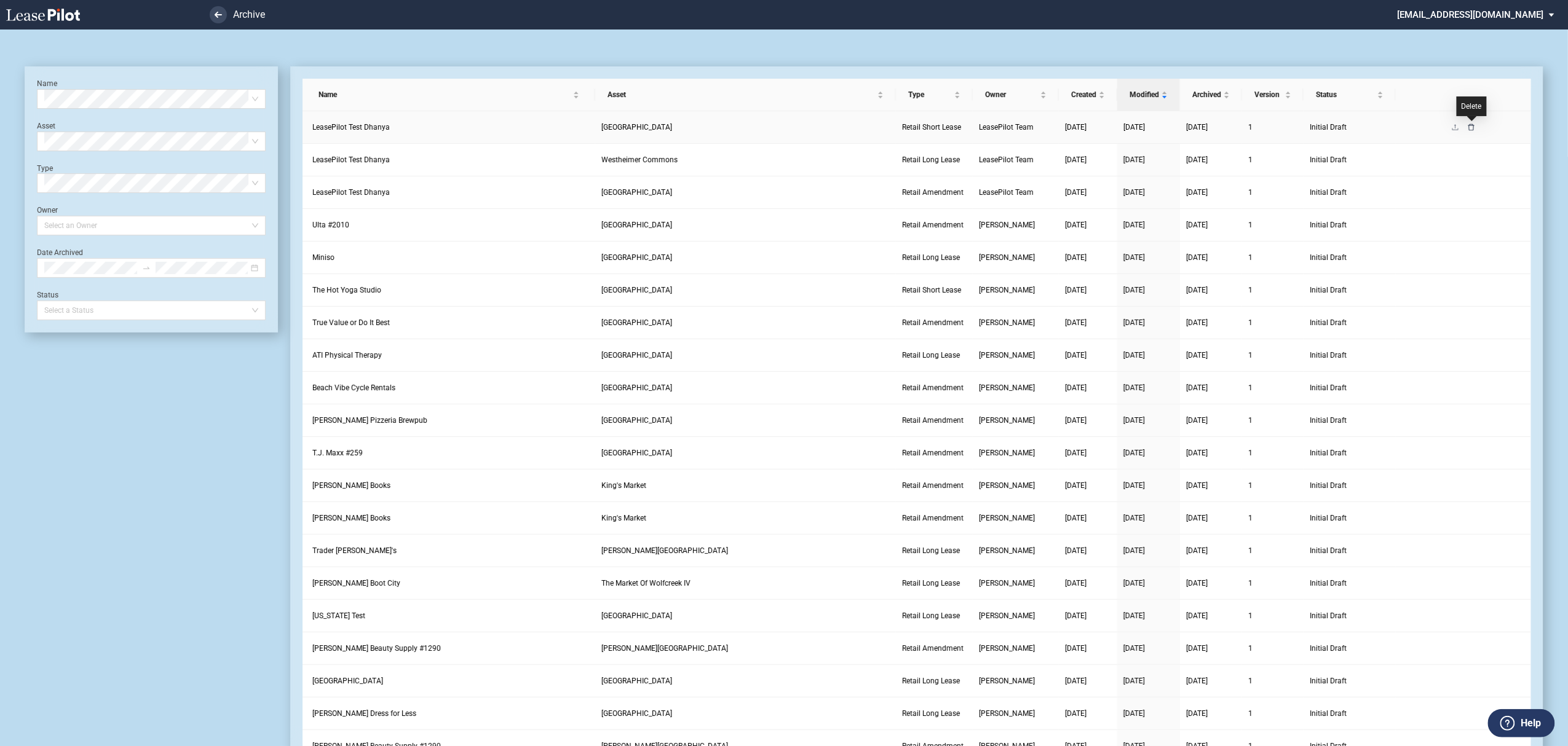
click at [1473, 129] on icon "delete" at bounding box center [1472, 128] width 8 height 8
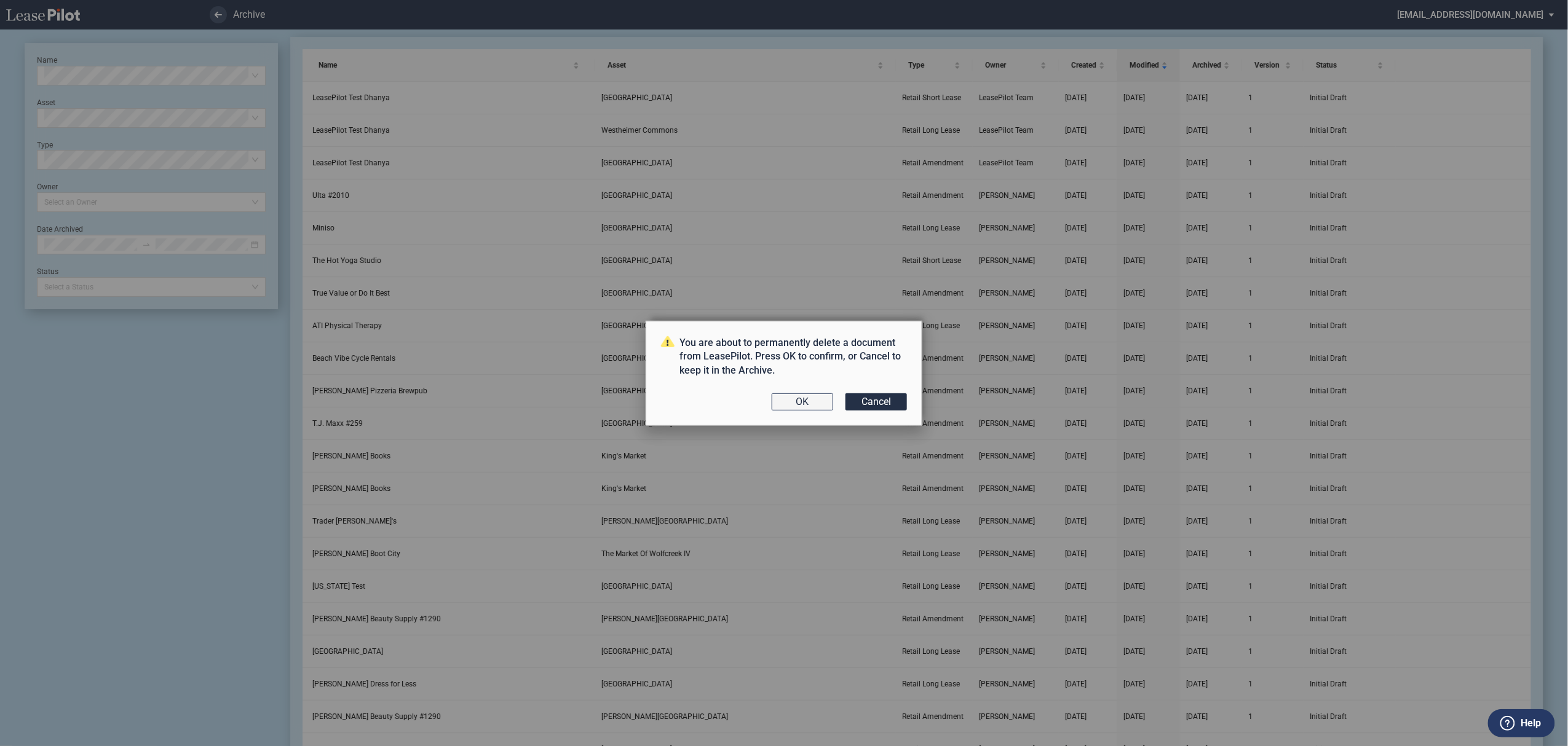
click at [799, 407] on button "OK" at bounding box center [802, 402] width 62 height 17
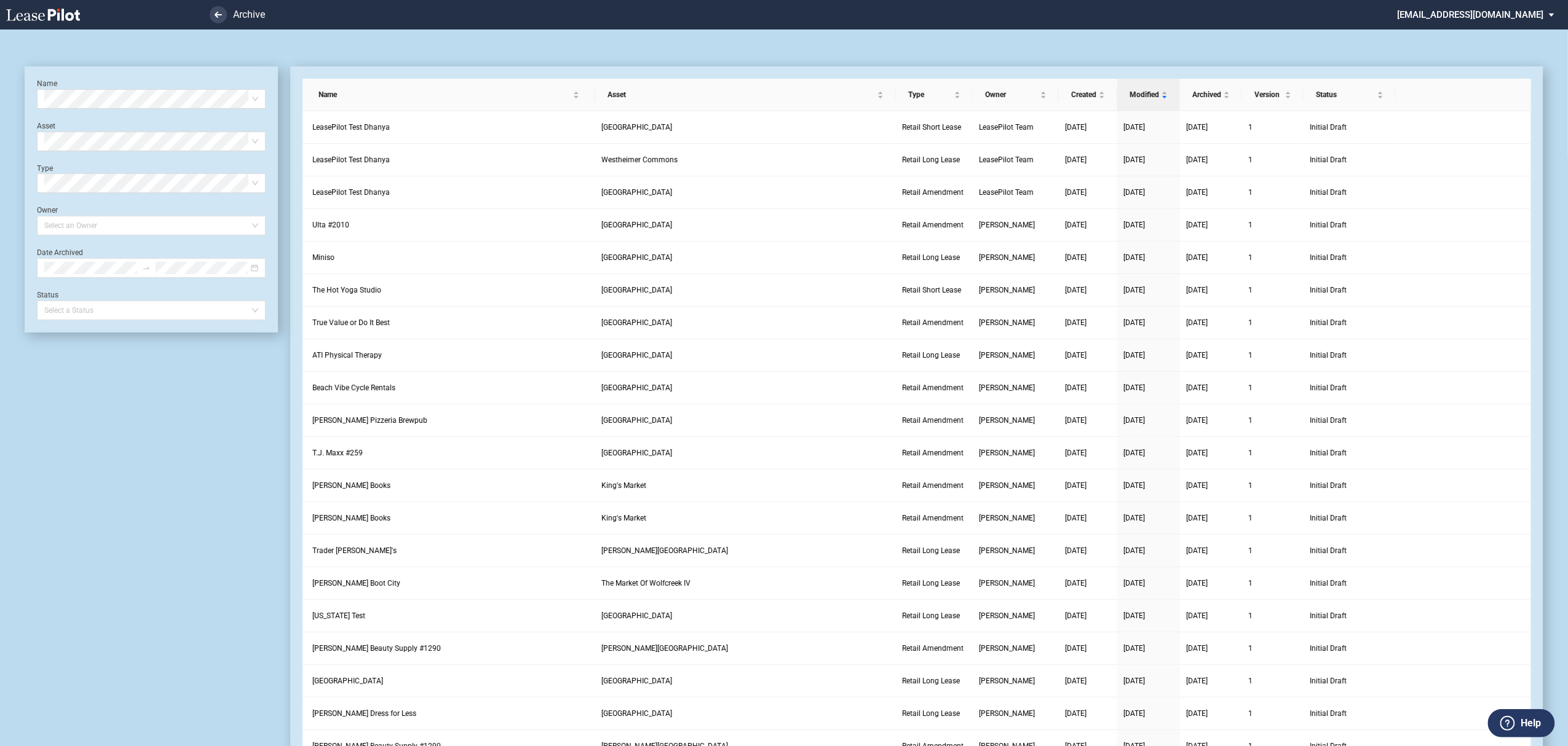
scroll to position [29, 0]
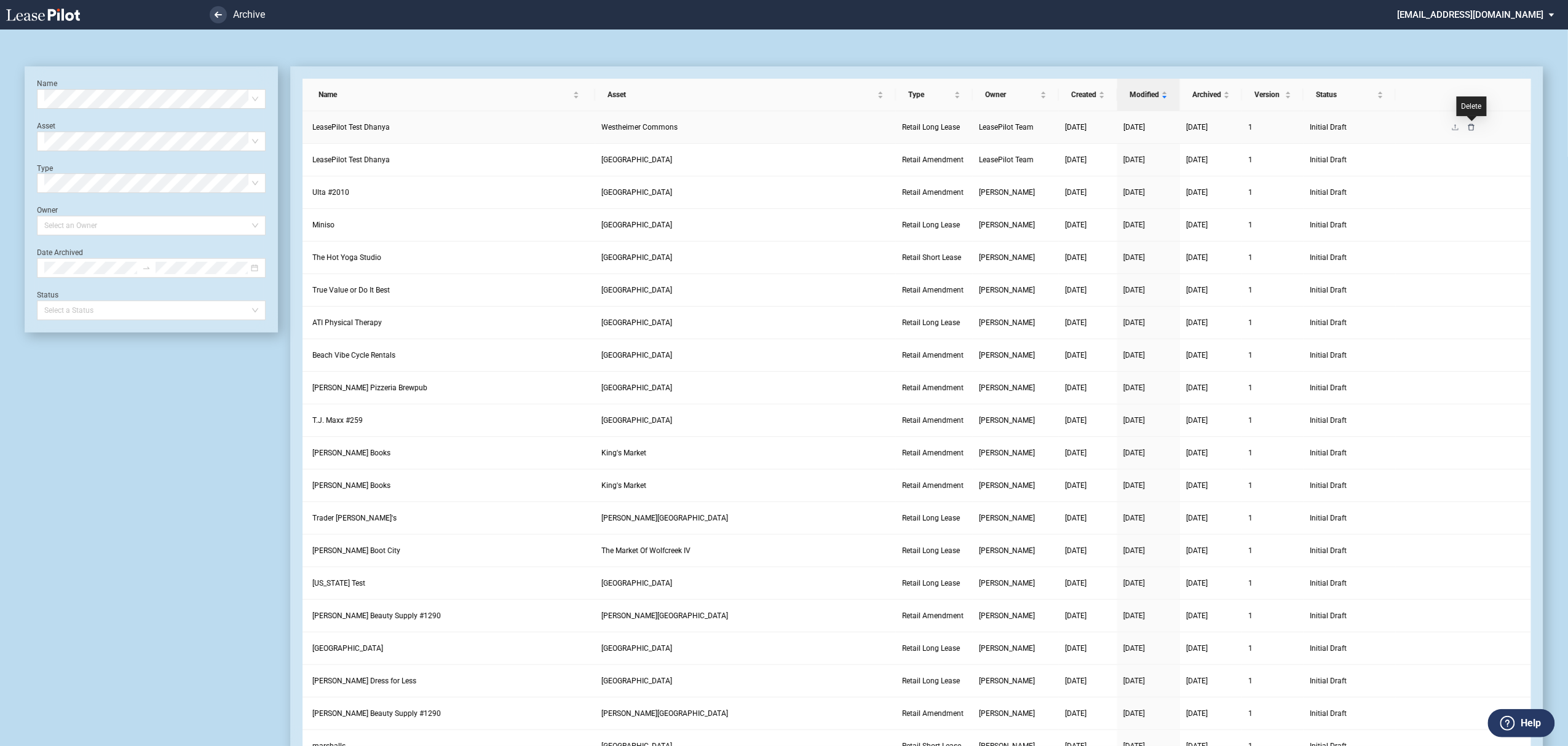
click at [1469, 130] on icon "delete" at bounding box center [1472, 128] width 8 height 8
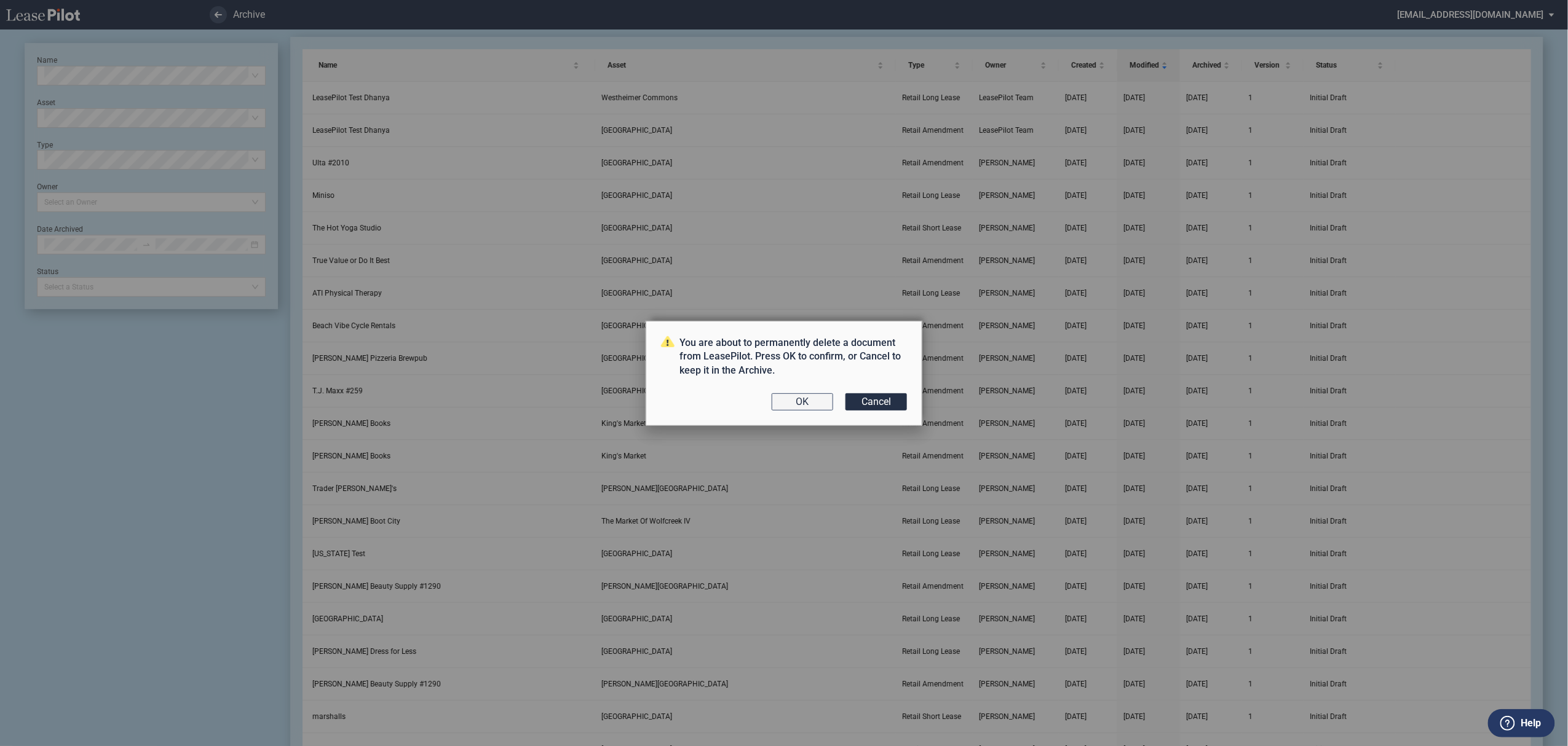
click at [819, 402] on button "OK" at bounding box center [802, 402] width 62 height 17
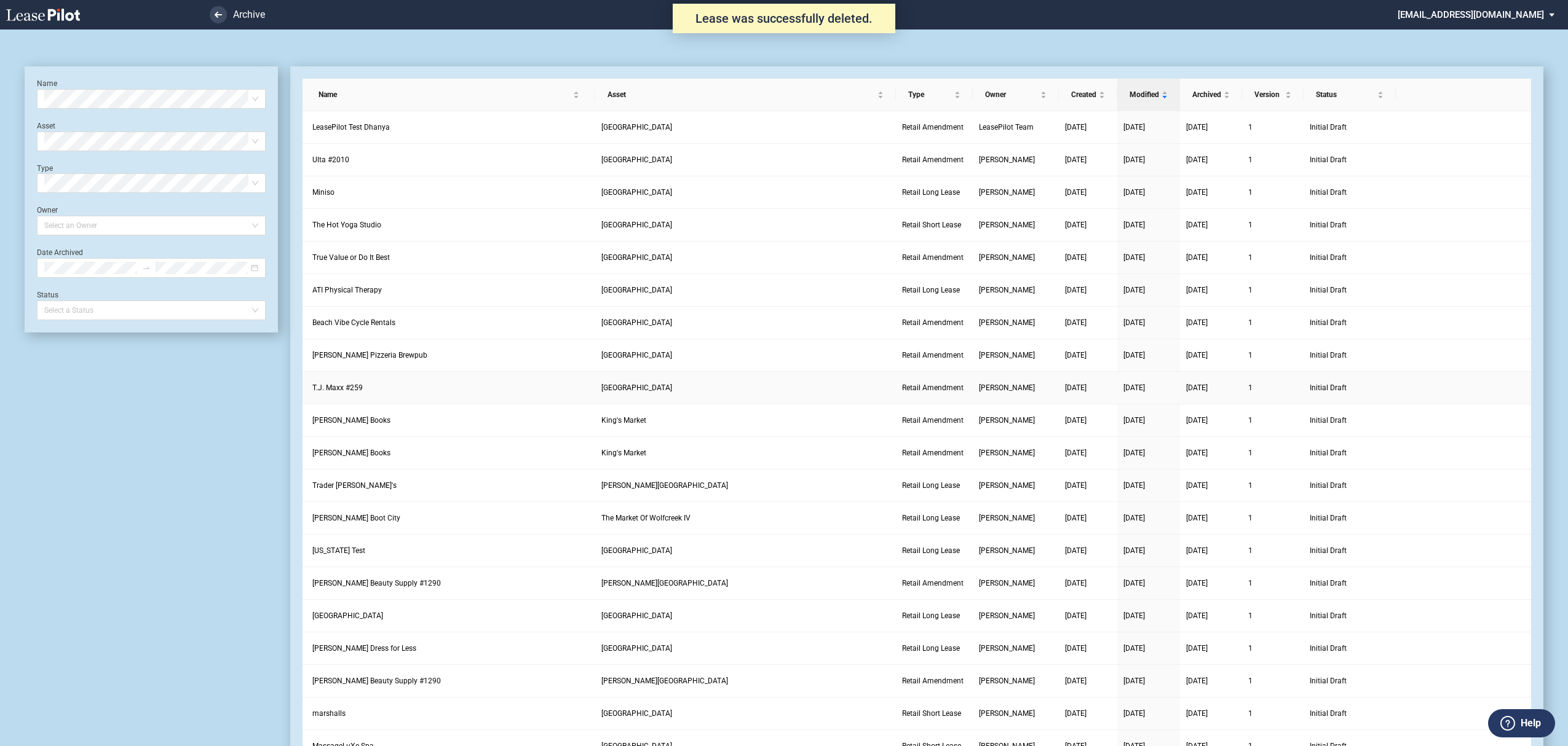
scroll to position [29, 0]
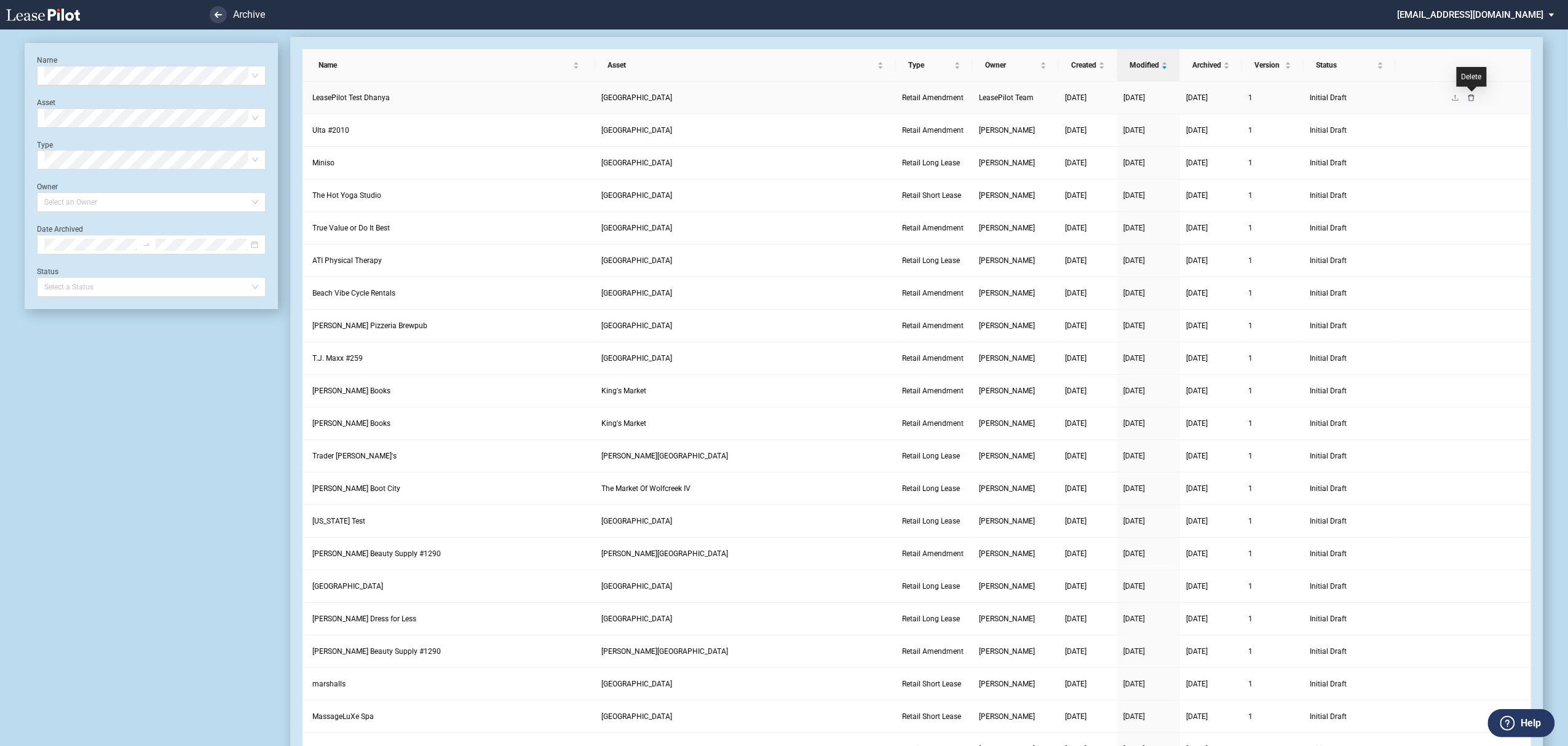
click at [1472, 95] on icon "delete" at bounding box center [1472, 97] width 6 height 7
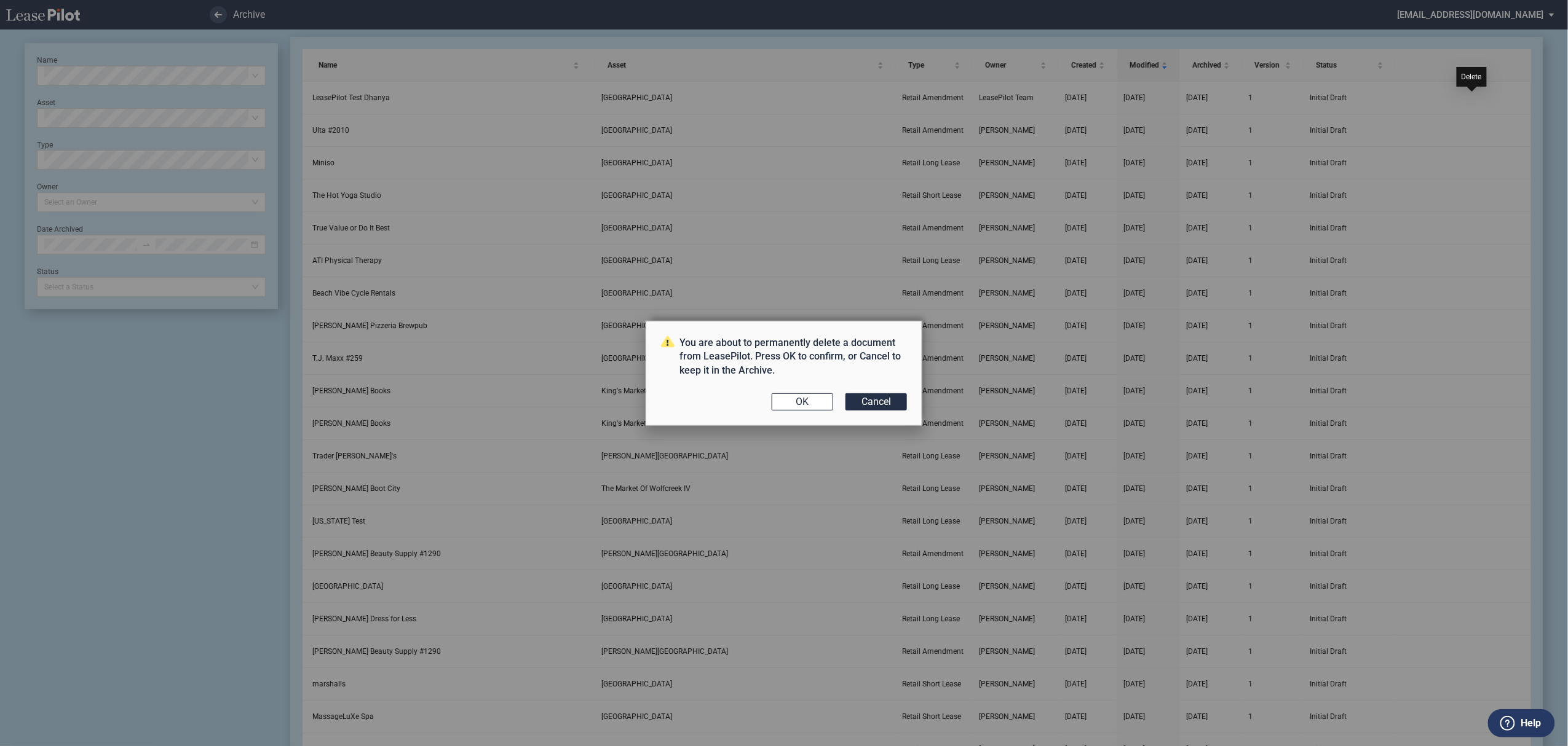
scroll to position [0, 0]
click at [814, 406] on button "OK" at bounding box center [802, 402] width 62 height 17
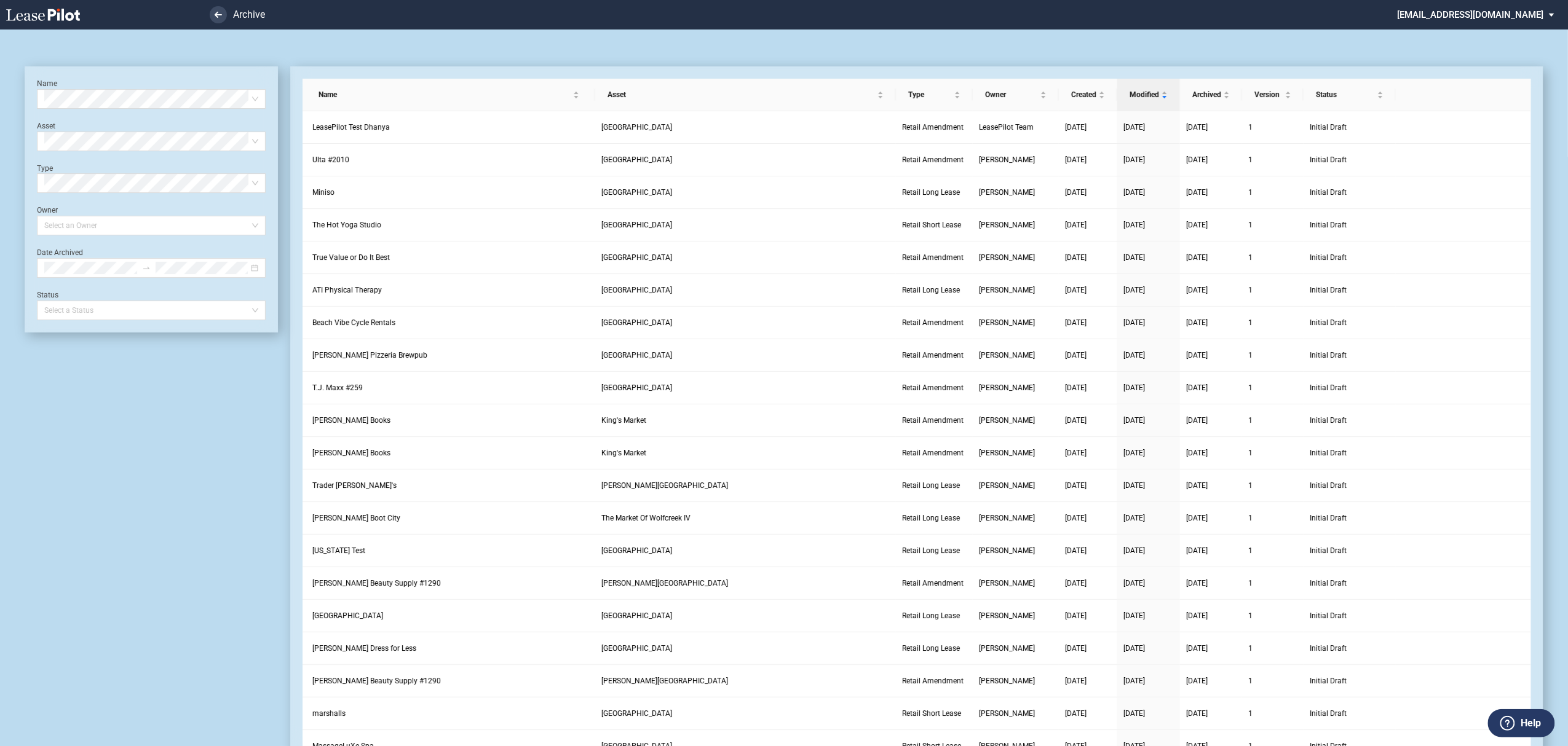
scroll to position [29, 0]
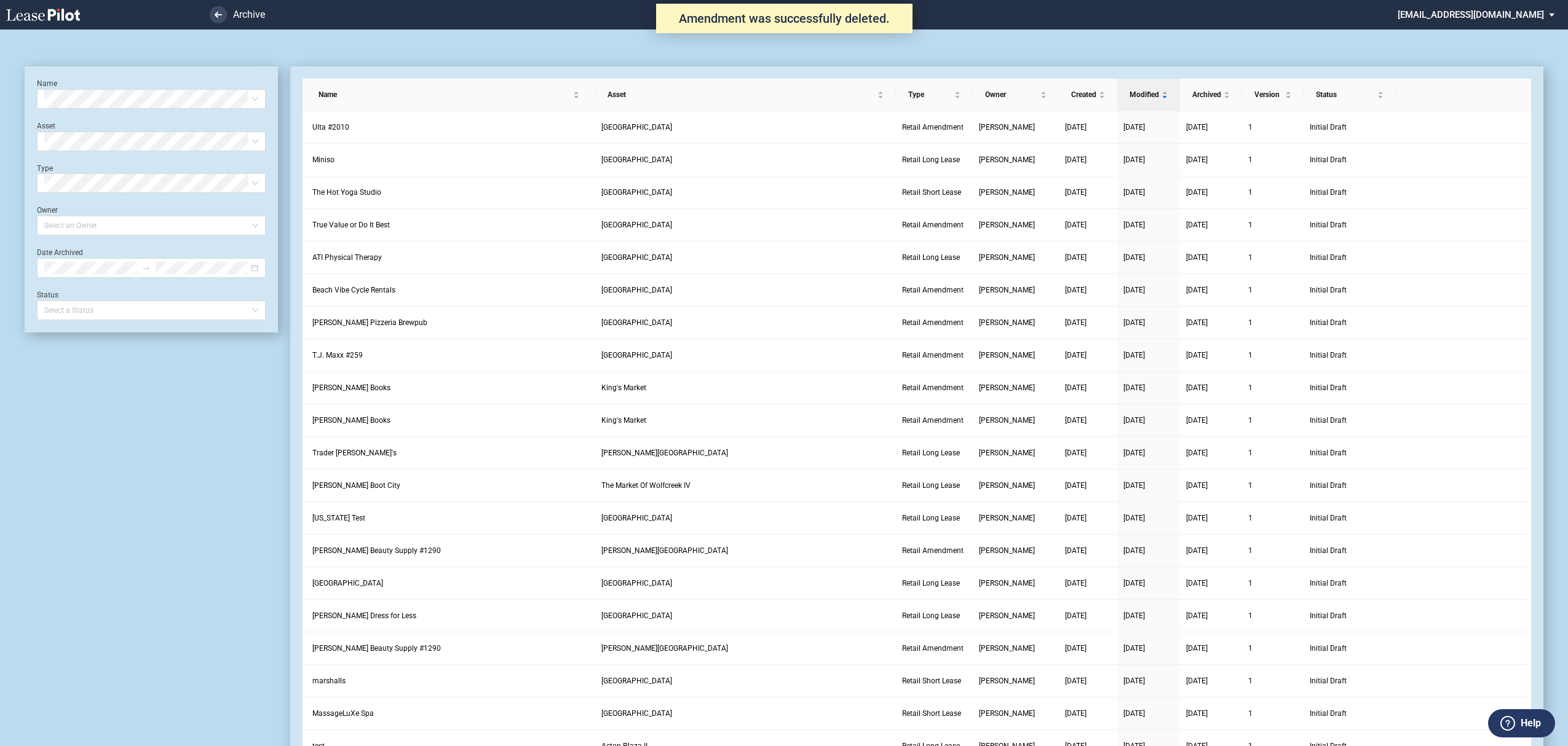
scroll to position [29, 0]
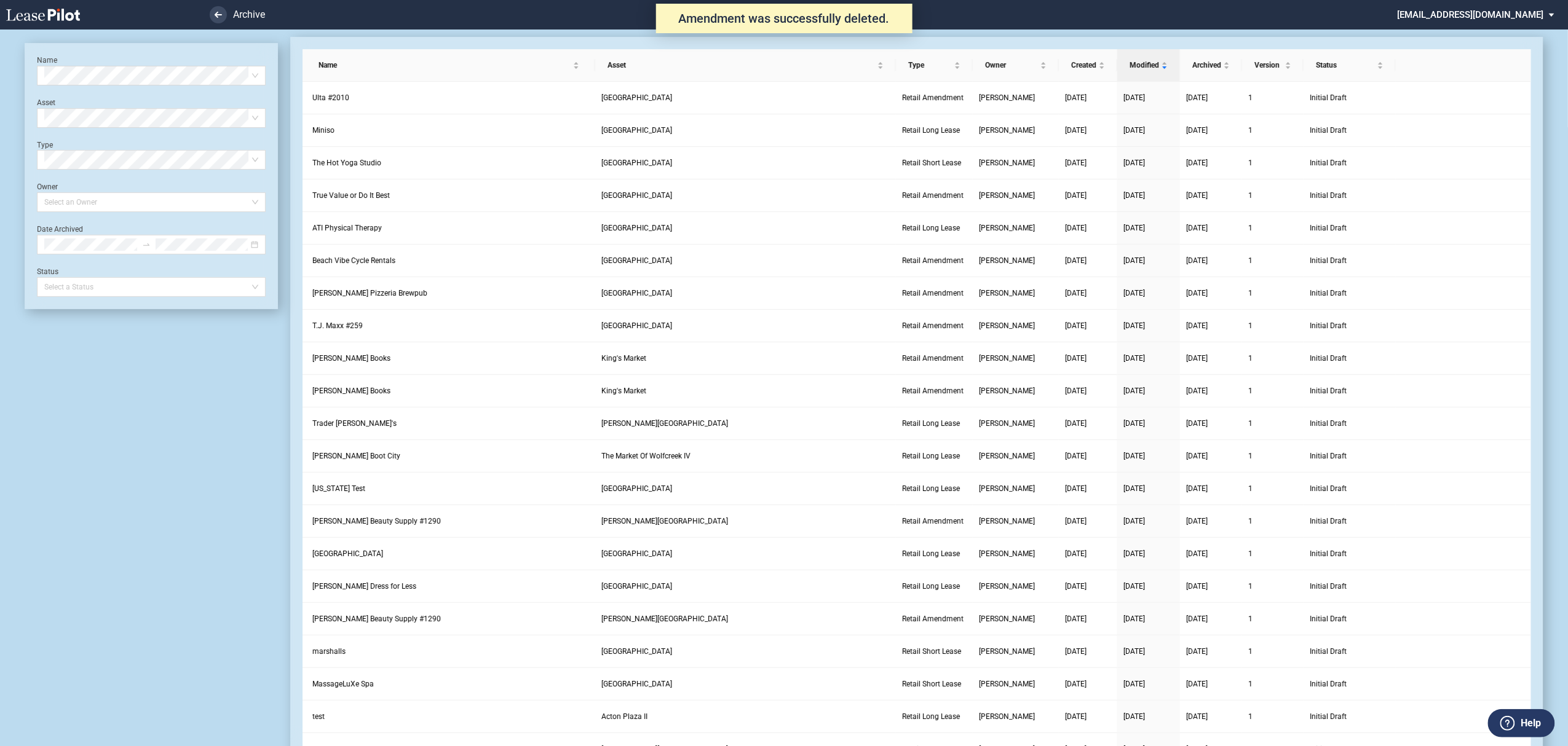
click at [126, 92] on div "Name Select name Asset Select Asset Type Select Type Owner Select an Owner Date…" at bounding box center [151, 176] width 229 height 242
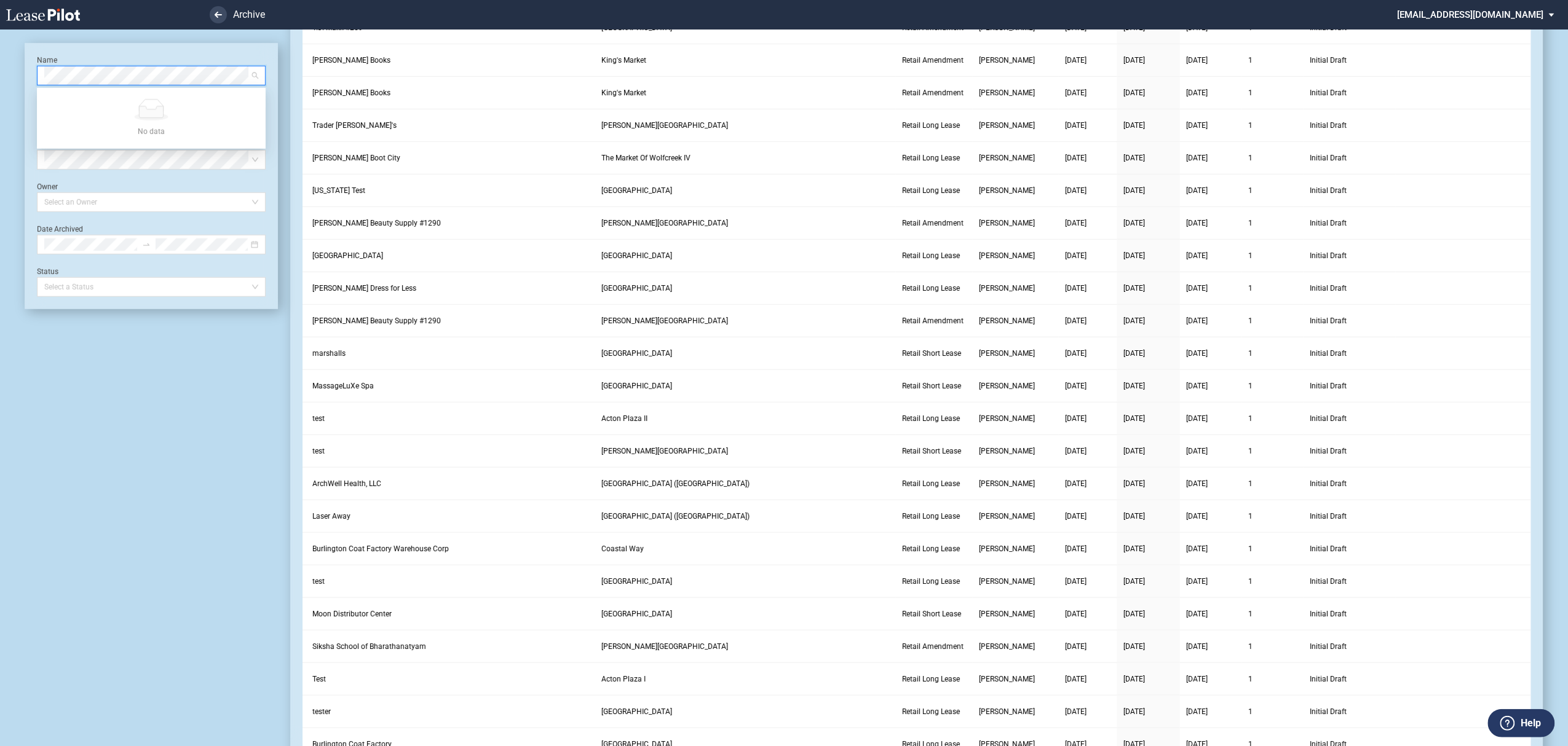
scroll to position [439, 0]
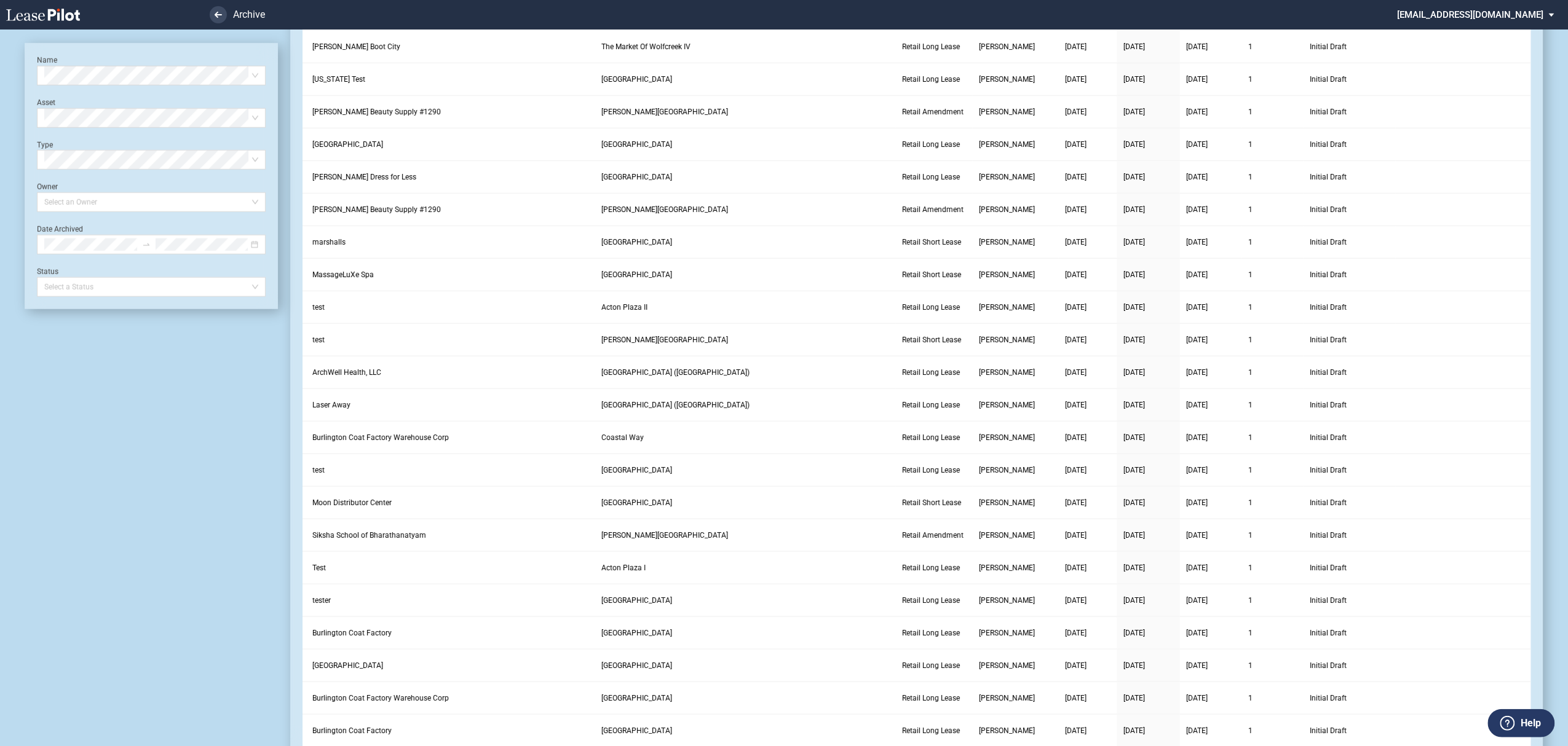
click at [81, 11] on link at bounding box center [65, 15] width 117 height 29
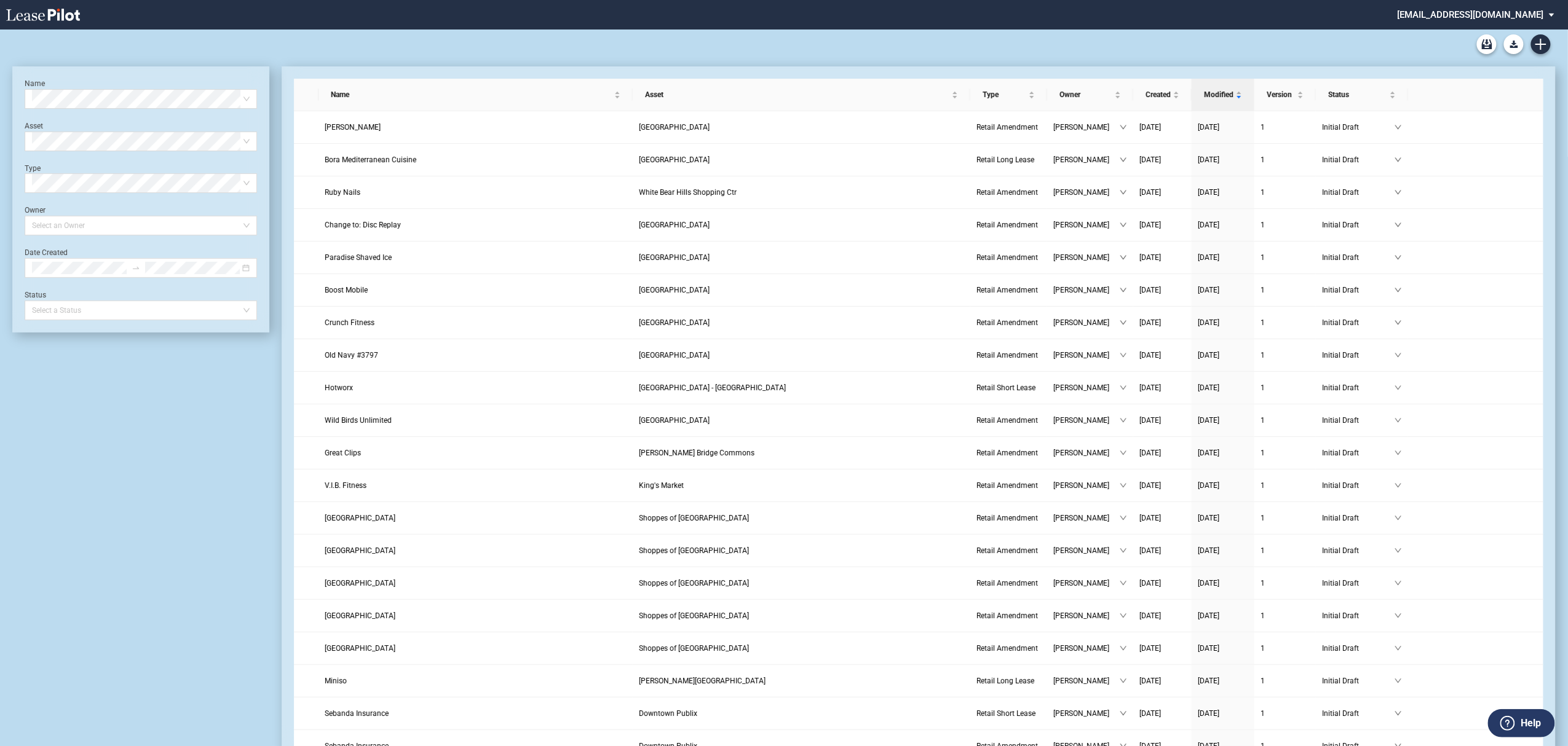
drag, startPoint x: 1473, startPoint y: 18, endPoint x: 1473, endPoint y: 47, distance: 29.0
click at [1473, 18] on md-select "[EMAIL_ADDRESS][DOMAIN_NAME] Super Admin Area Admin Area Settings Sign Out" at bounding box center [1481, 14] width 169 height 28
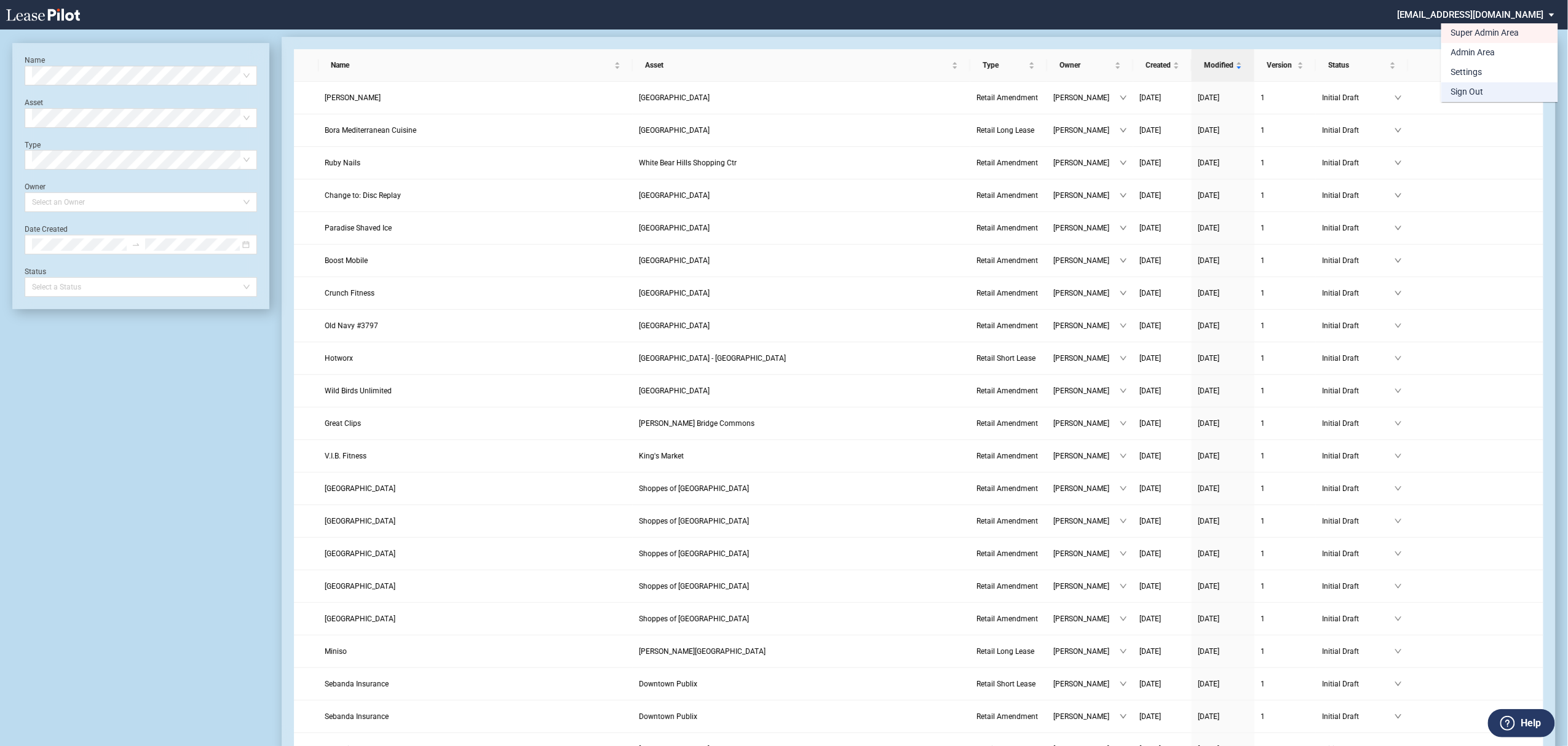
click at [1477, 89] on div "Sign Out" at bounding box center [1468, 92] width 32 height 12
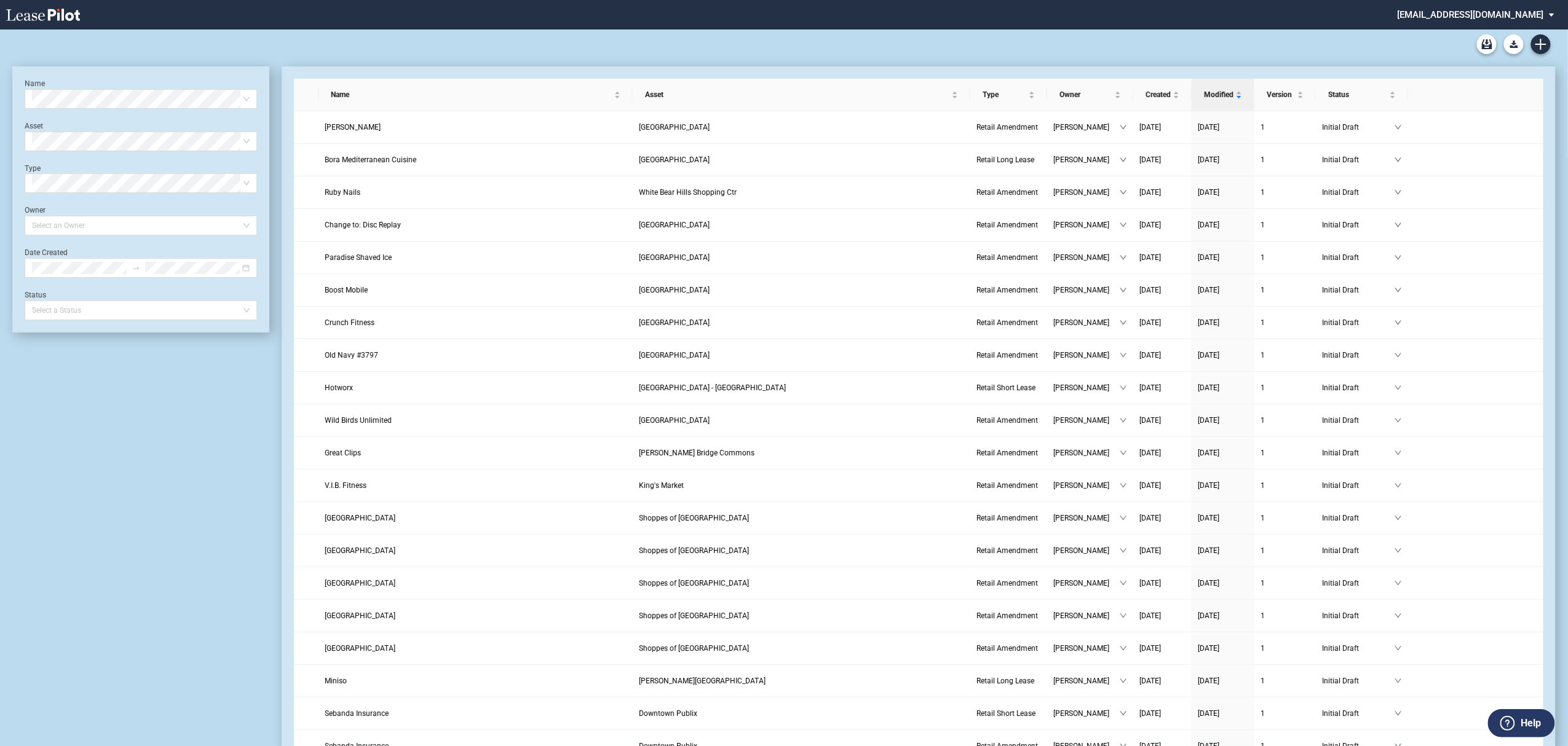
scroll to position [29, 0]
